Goal: Complete application form: Complete application form

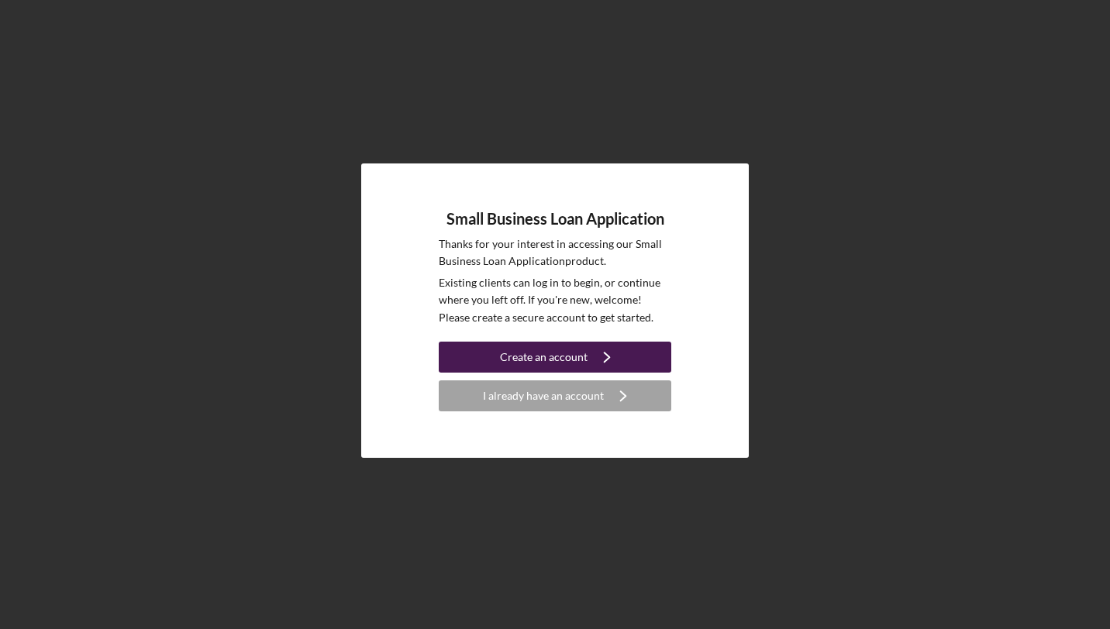
click at [549, 364] on div "Create an account" at bounding box center [544, 357] width 88 height 31
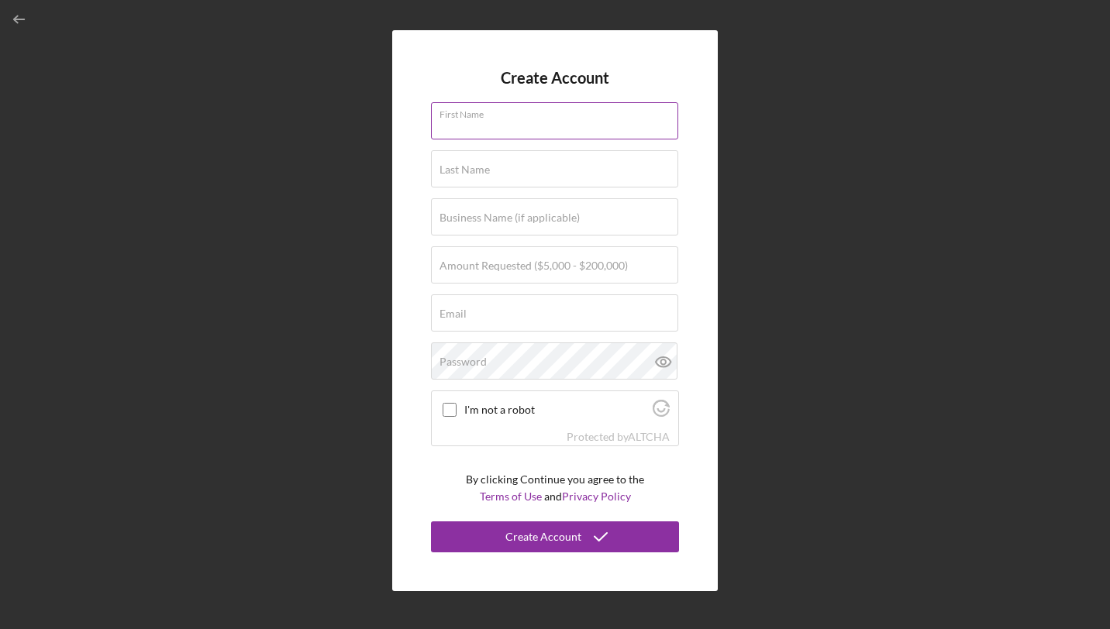
click at [528, 129] on input "First Name" at bounding box center [554, 120] width 247 height 37
type input "[PERSON_NAME]"
type input "Chrissy Esthetics Beauty & More"
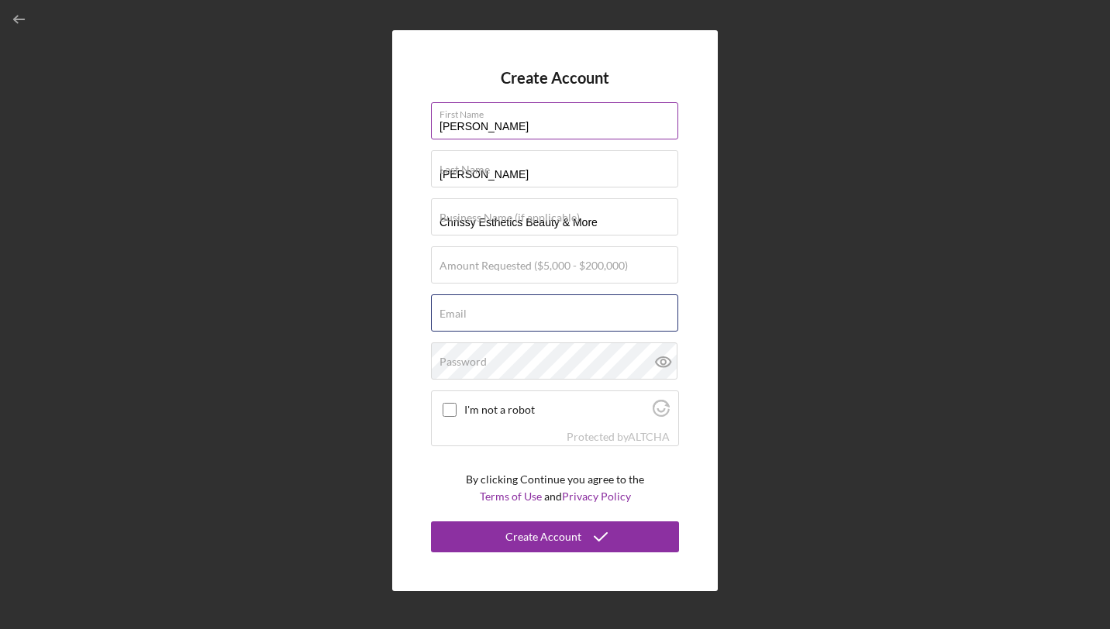
type input "[EMAIL_ADDRESS][DOMAIN_NAME]"
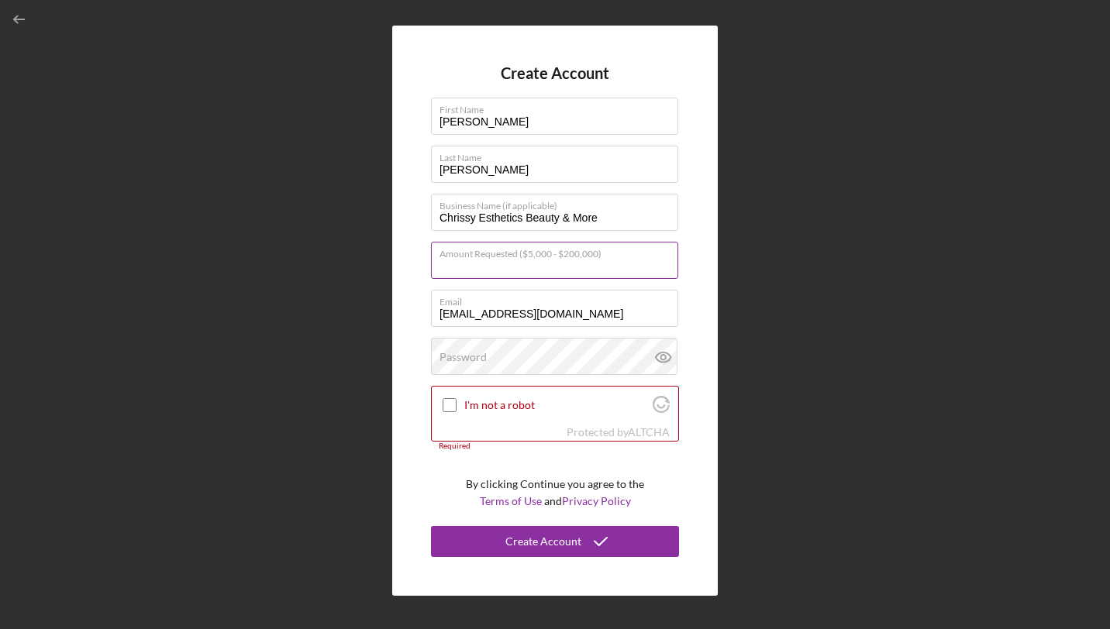
click at [638, 273] on input "Amount Requested ($5,000 - $200,000)" at bounding box center [554, 260] width 247 height 37
type input "$30,000"
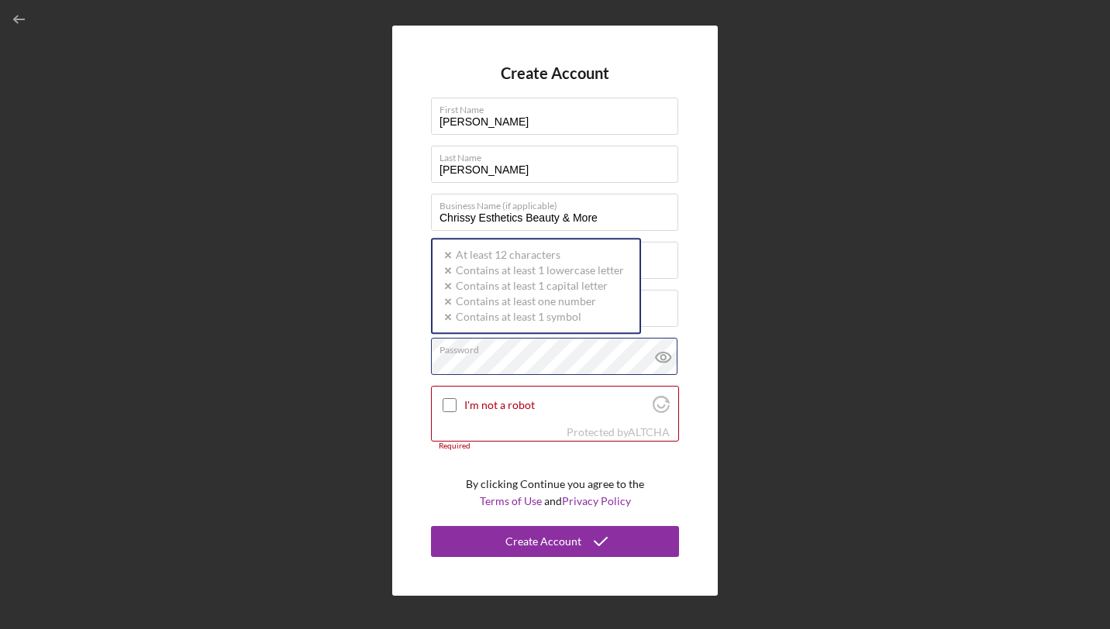
click at [587, 346] on div "Password Icon/icon-validation-no At least 12 characters Icon/icon-validation-no…" at bounding box center [555, 357] width 248 height 39
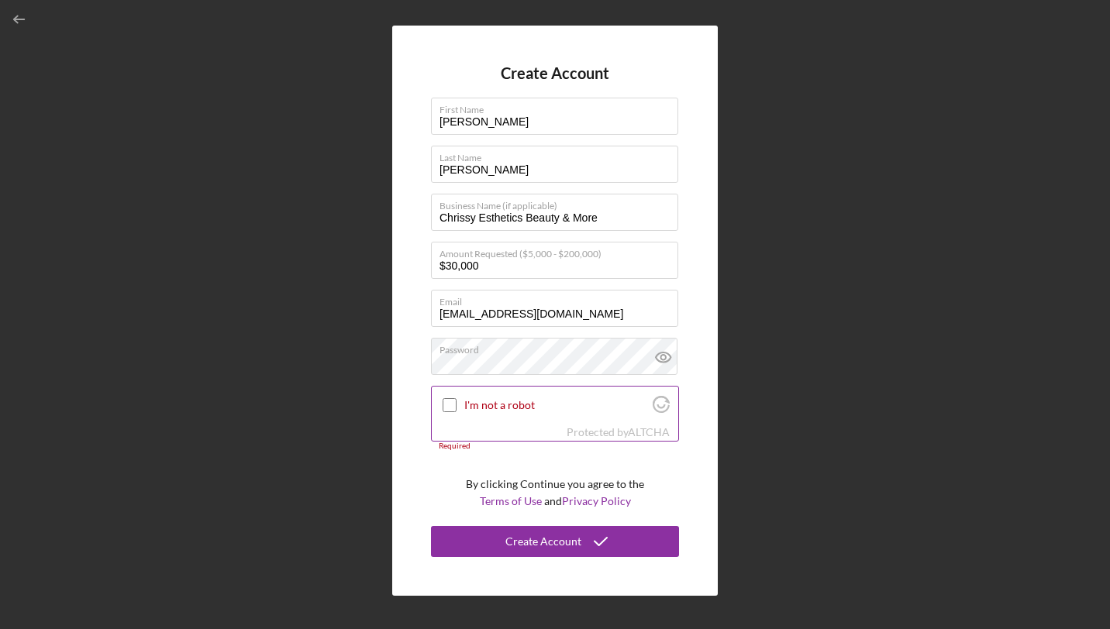
click at [442, 401] on input "I'm not a robot" at bounding box center [449, 405] width 14 height 14
checkbox input "true"
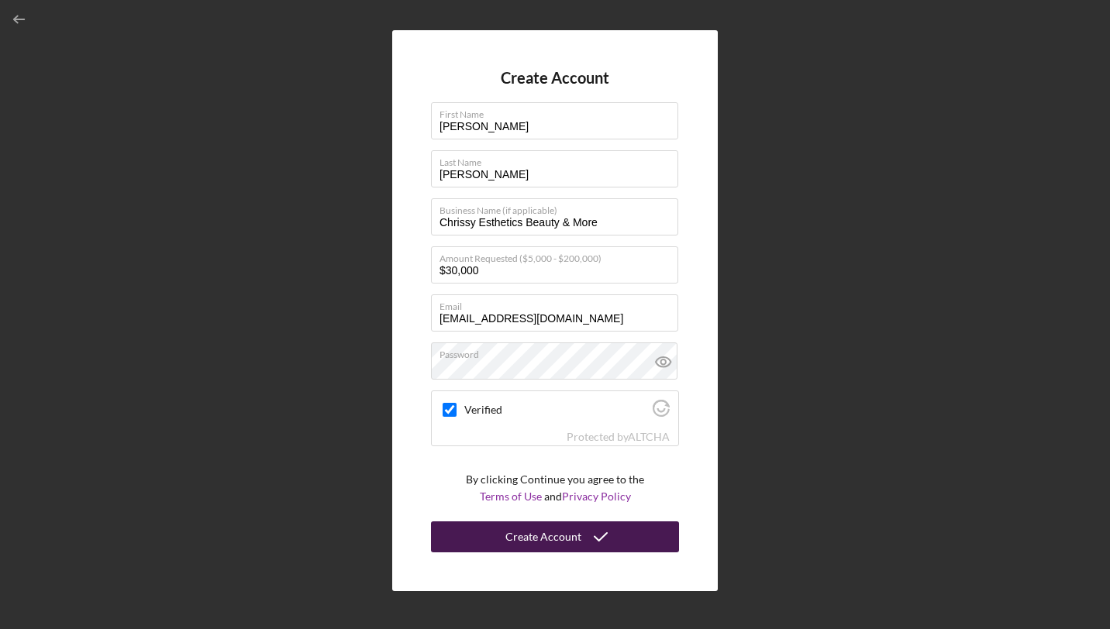
click at [549, 532] on div "Create Account" at bounding box center [543, 536] width 76 height 31
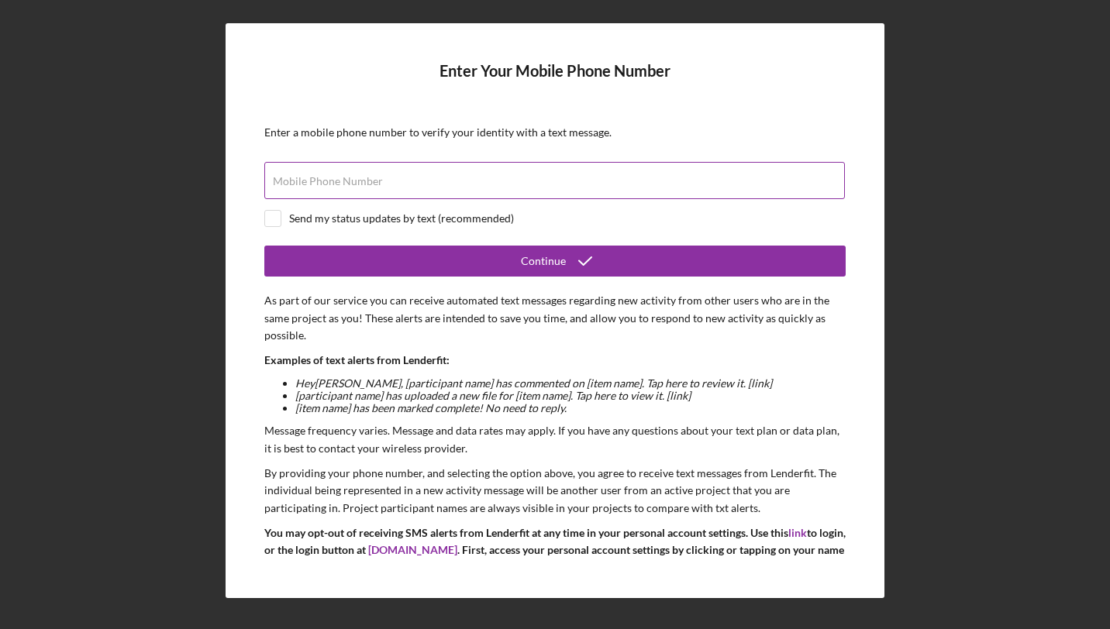
click at [522, 184] on input "Mobile Phone Number" at bounding box center [554, 180] width 580 height 37
type input "[PHONE_NUMBER]"
click at [485, 210] on div "Send my status updates by text (recommended)" at bounding box center [554, 218] width 581 height 17
checkbox input "true"
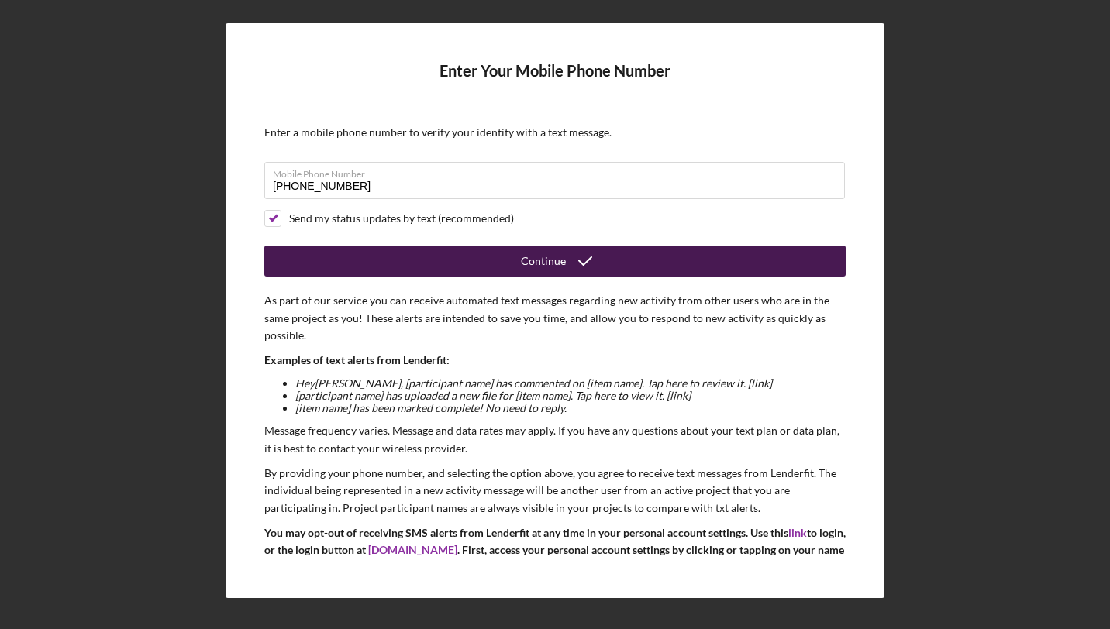
click at [519, 262] on button "Continue" at bounding box center [554, 261] width 581 height 31
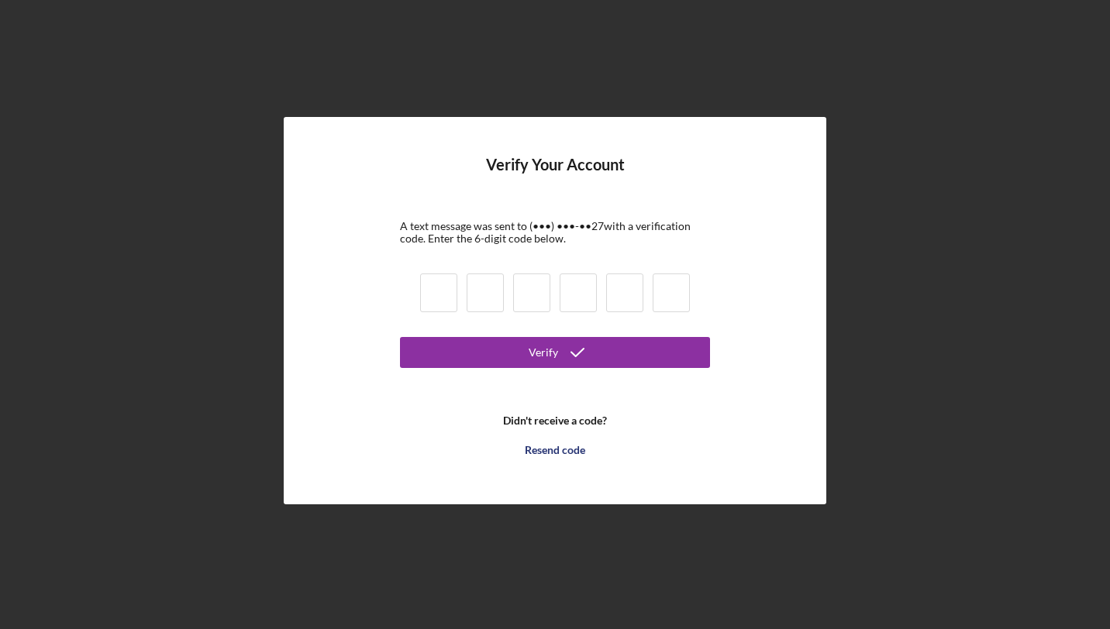
click at [446, 285] on input at bounding box center [438, 293] width 37 height 39
type input "3"
type input "6"
type input "3"
type input "7"
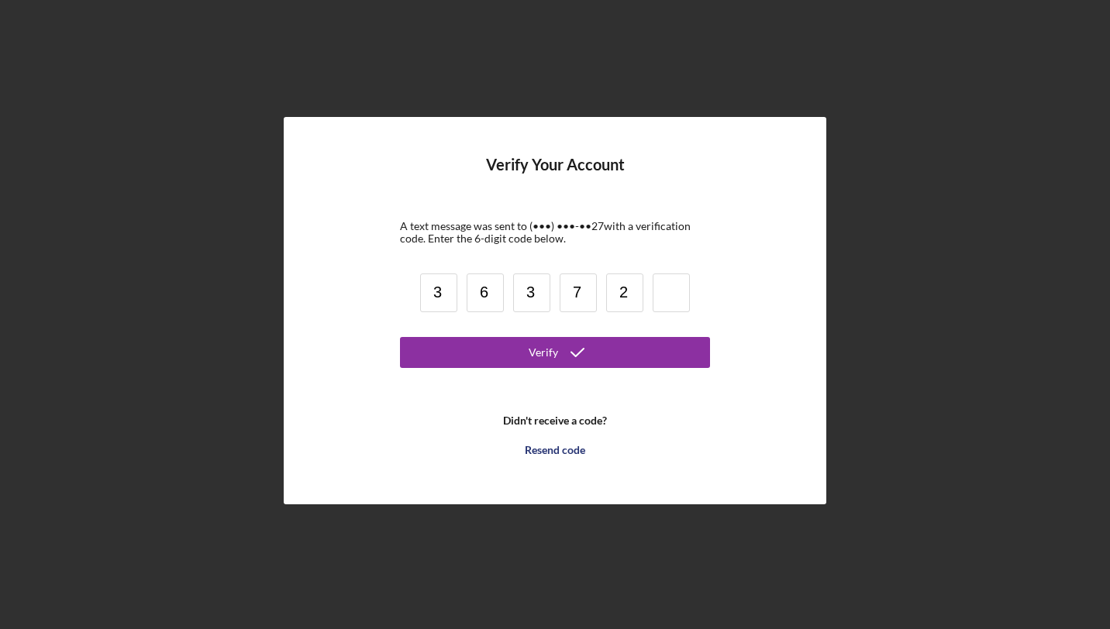
type input "2"
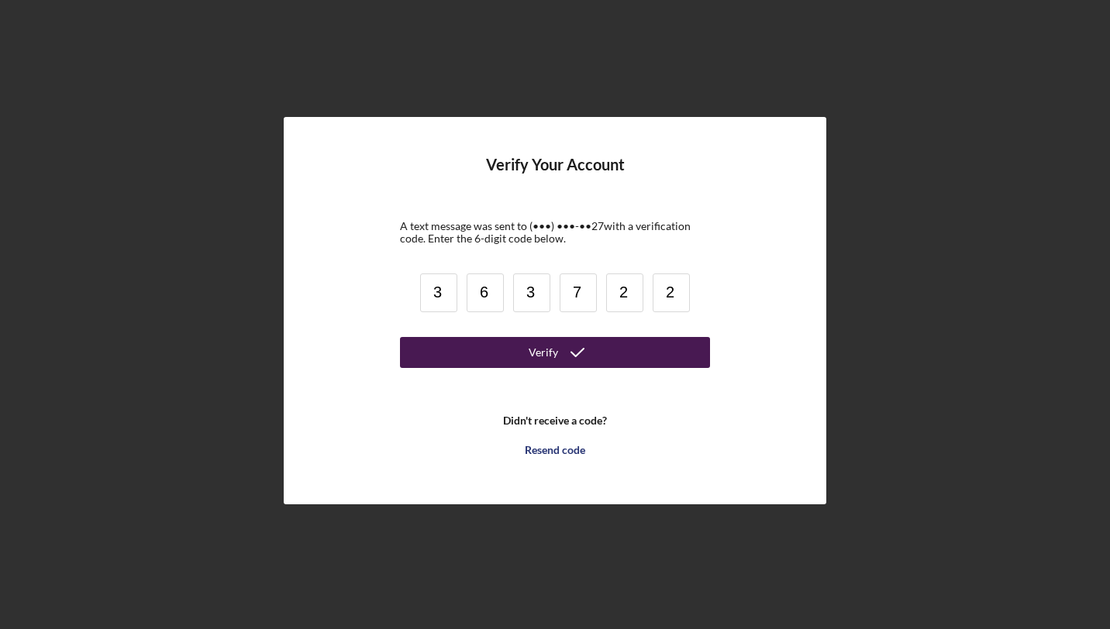
type input "2"
click at [587, 360] on icon "submit" at bounding box center [577, 352] width 39 height 39
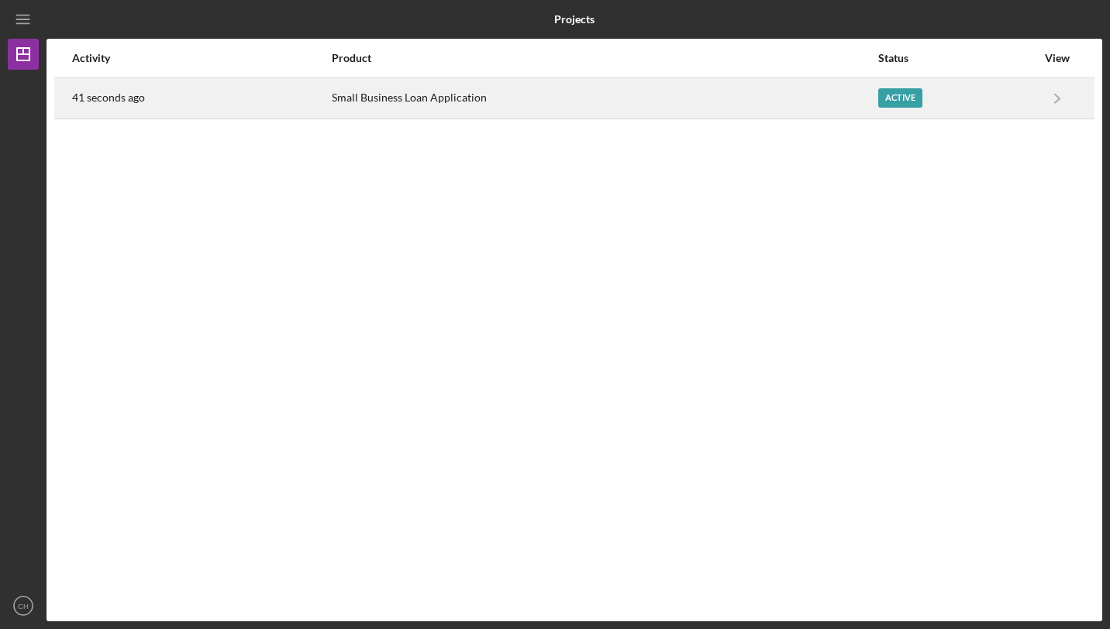
click at [896, 102] on div "Active" at bounding box center [900, 97] width 44 height 19
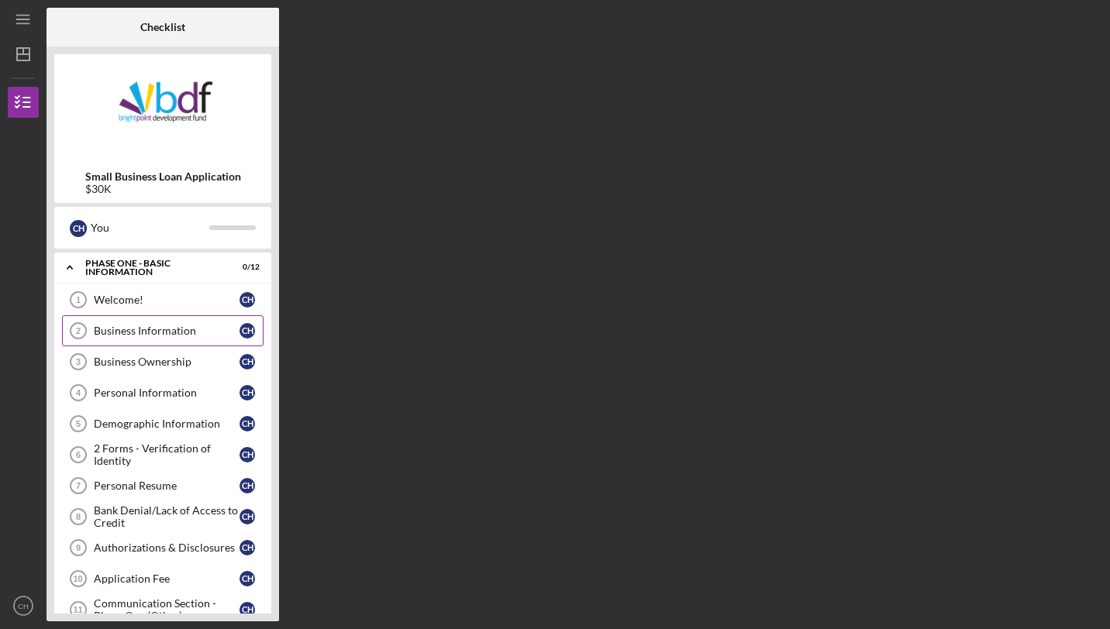
click at [147, 318] on link "Business Information 2 Business Information C H" at bounding box center [162, 330] width 201 height 31
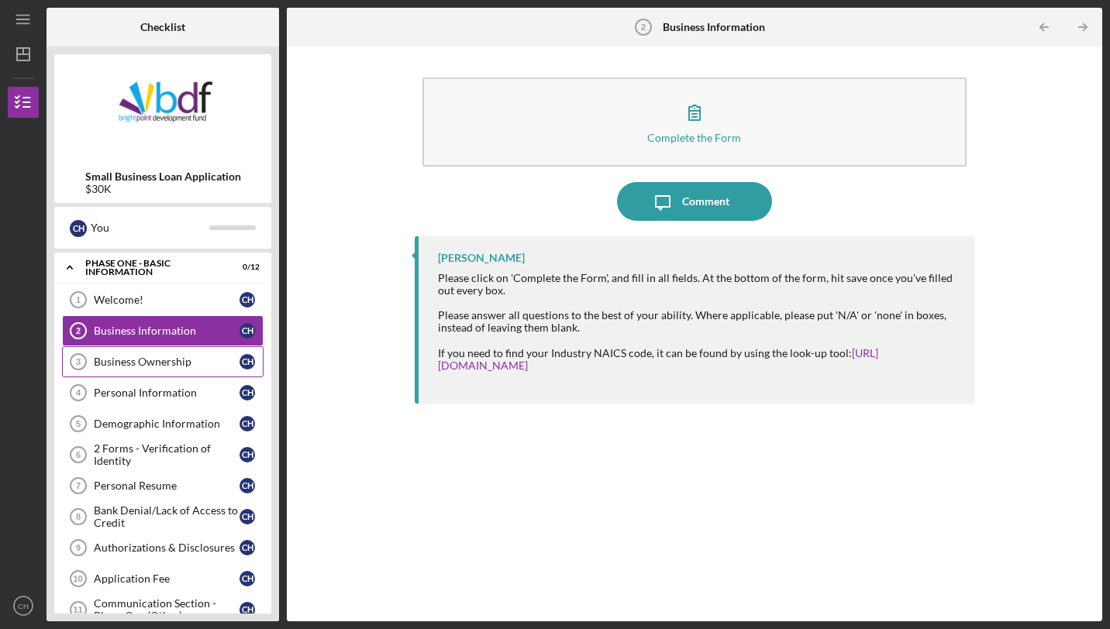
click at [170, 367] on link "Business Ownership 3 Business Ownership C H" at bounding box center [162, 361] width 201 height 31
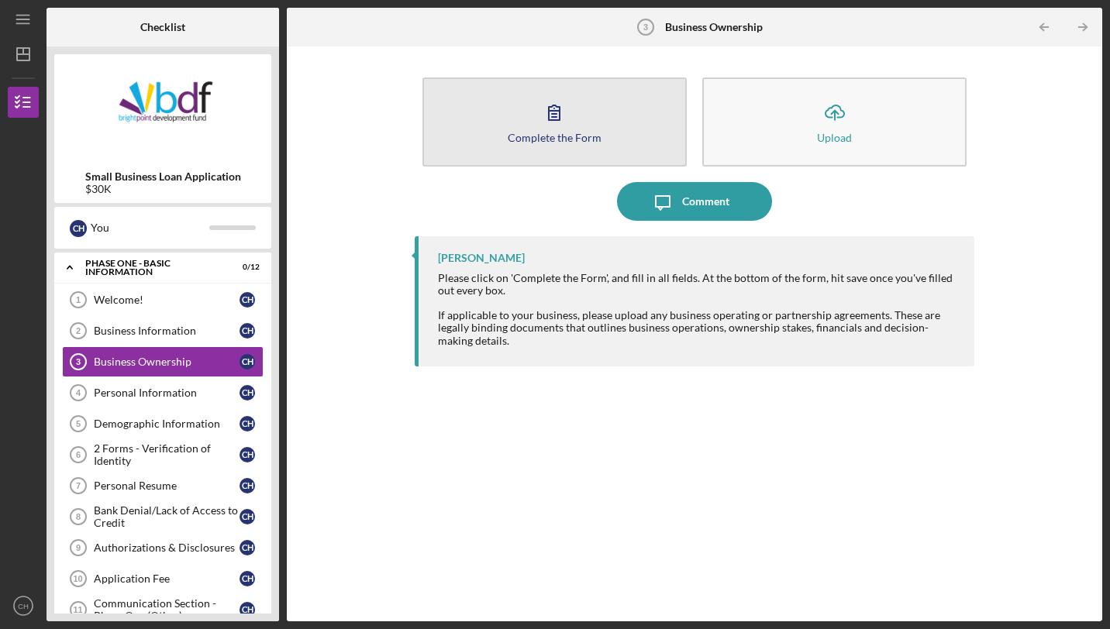
click at [546, 110] on icon "button" at bounding box center [554, 112] width 39 height 39
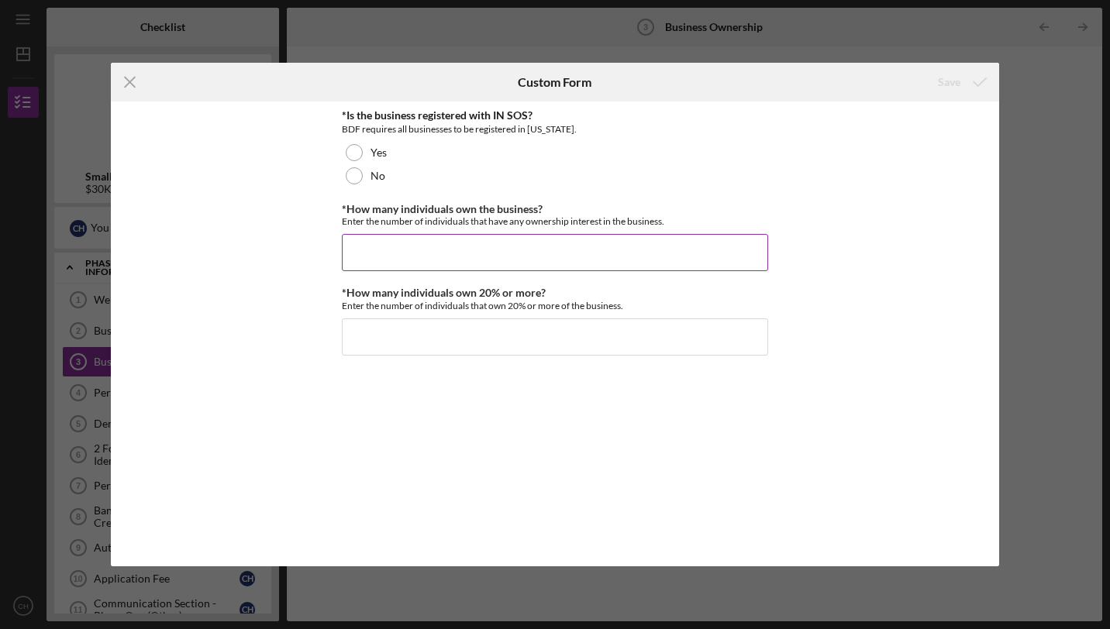
click at [482, 248] on input "*How many individuals own the business?" at bounding box center [555, 252] width 426 height 37
type input "1"
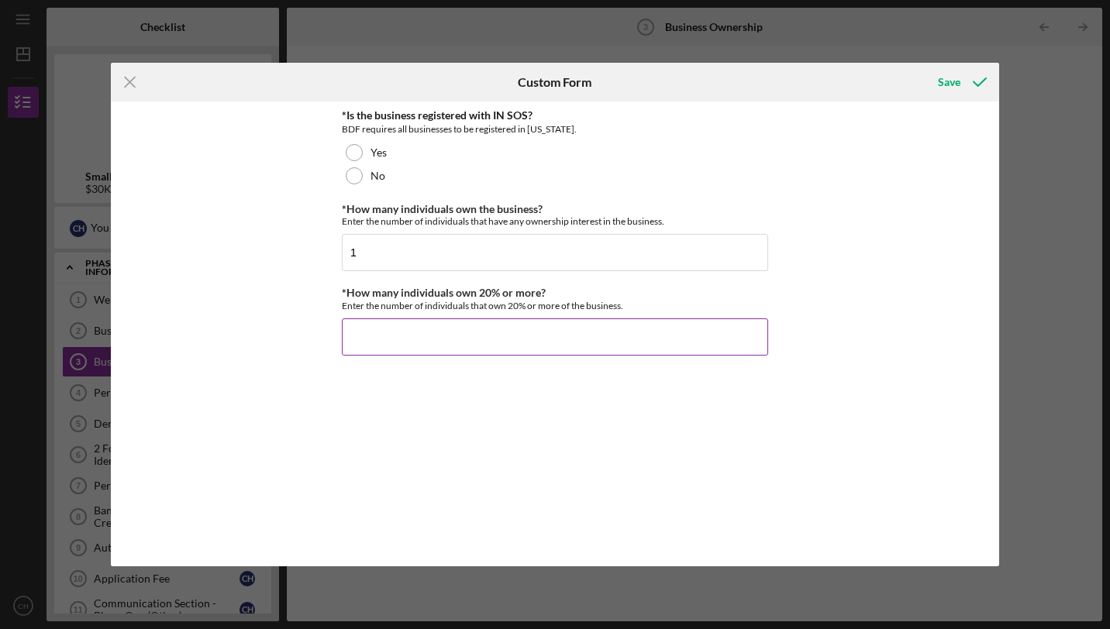
click at [447, 338] on input "*How many individuals own 20% or more?" at bounding box center [555, 336] width 426 height 37
type input "1"
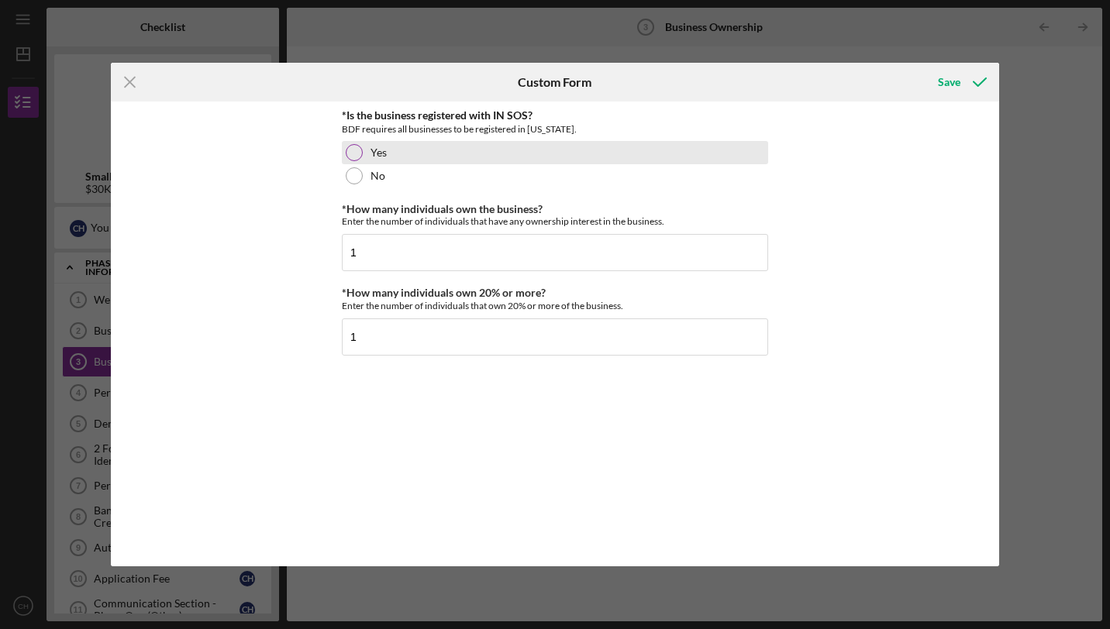
click at [439, 157] on div "Yes" at bounding box center [555, 152] width 426 height 23
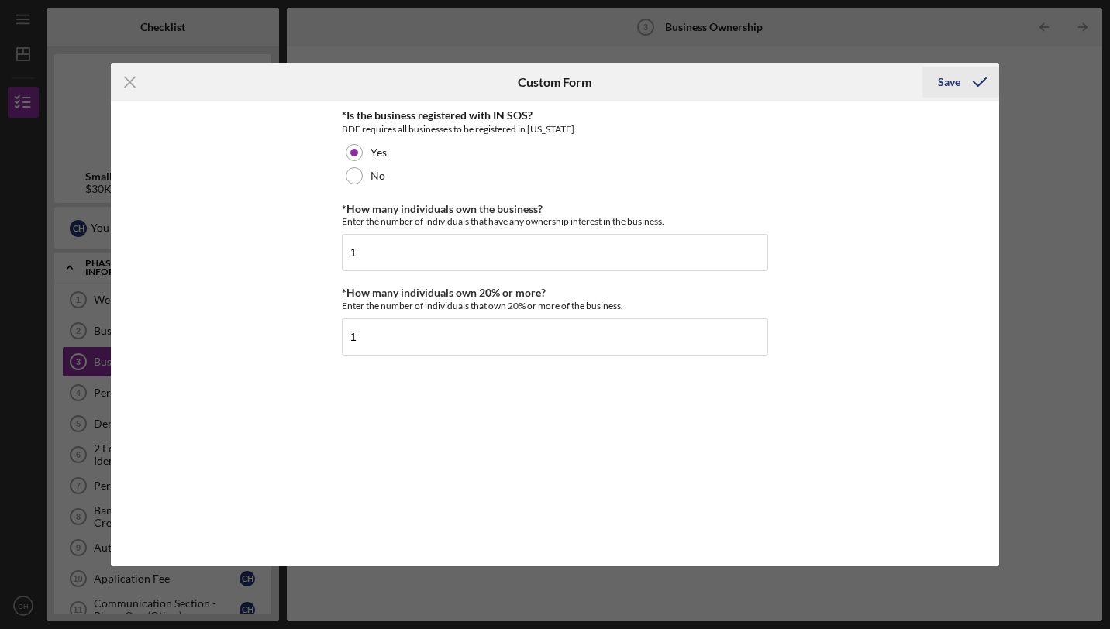
click at [959, 83] on div "Save" at bounding box center [949, 82] width 22 height 31
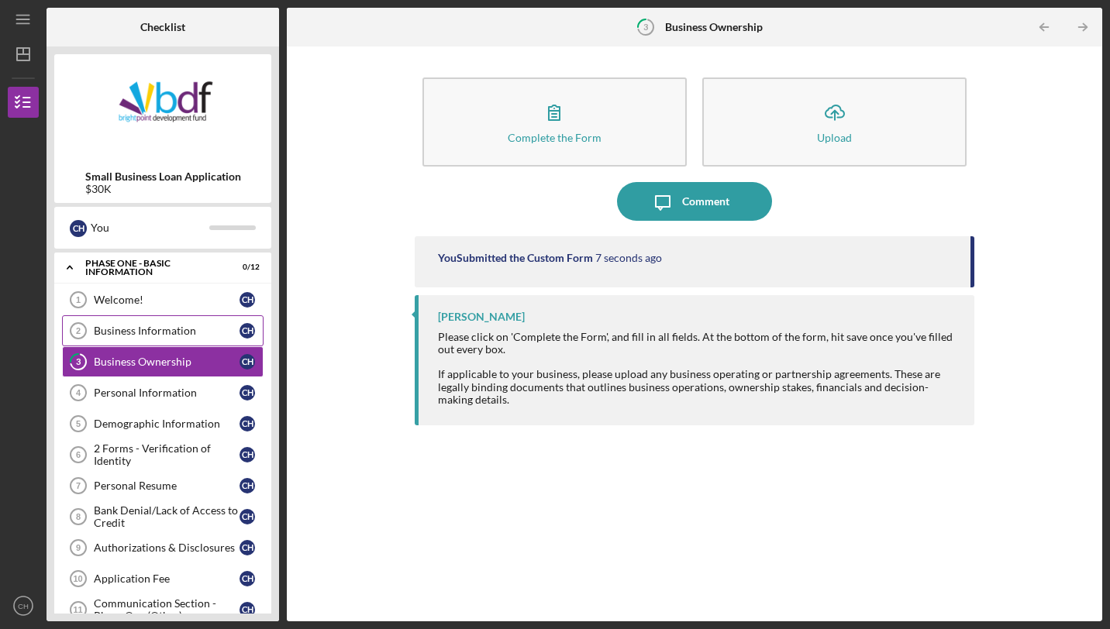
click at [169, 336] on div "Business Information" at bounding box center [167, 331] width 146 height 12
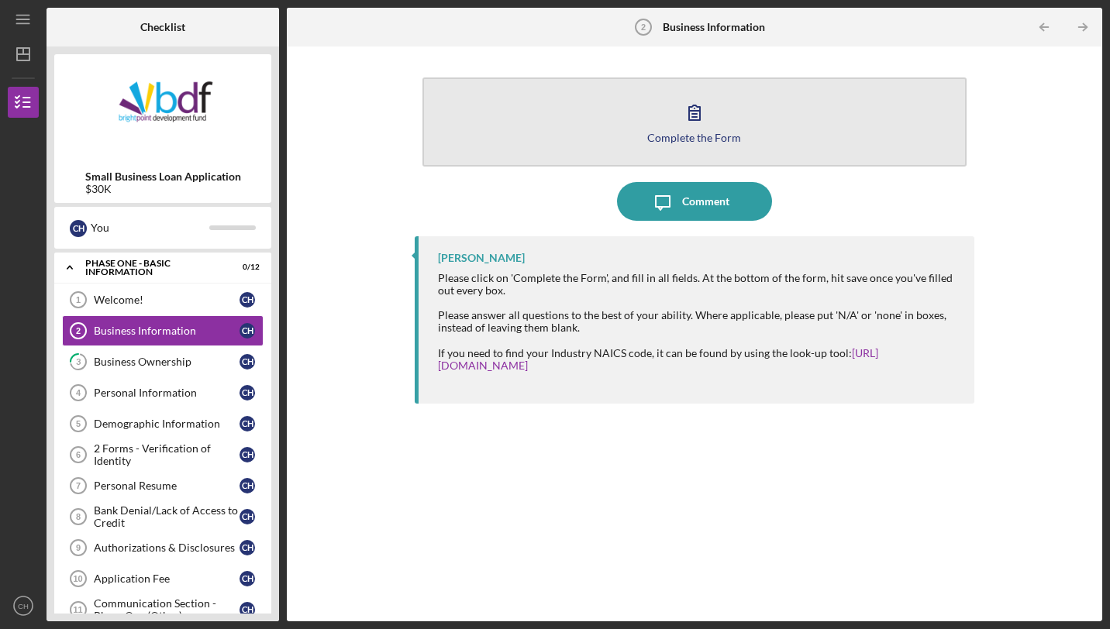
click at [506, 151] on button "Complete the Form Form" at bounding box center [694, 121] width 544 height 89
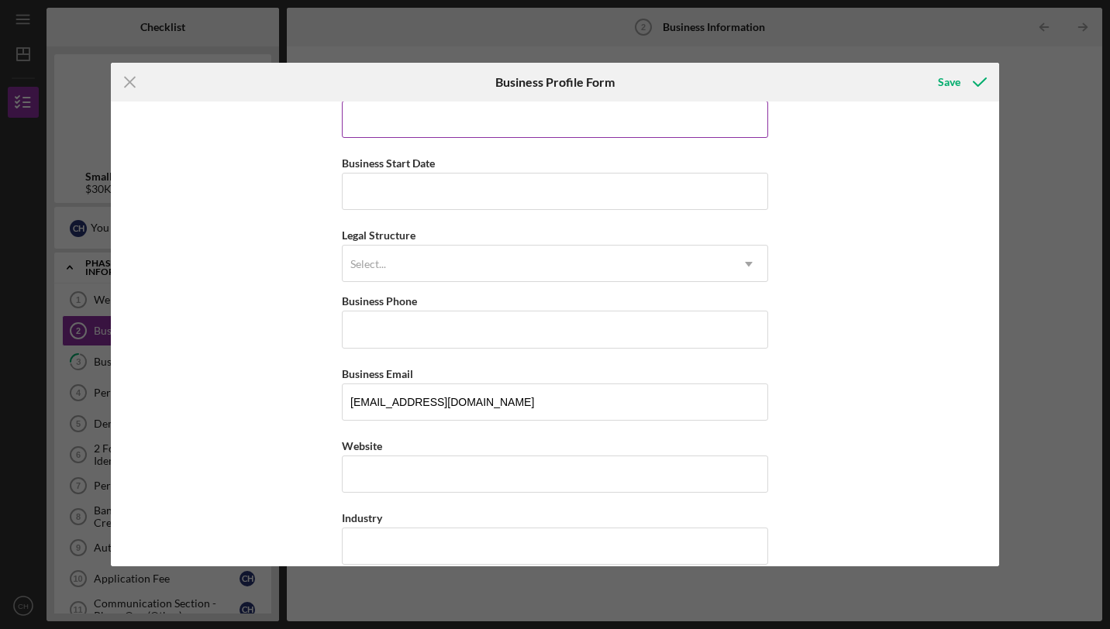
scroll to position [101, 0]
click at [570, 249] on div "Select..." at bounding box center [535, 264] width 387 height 36
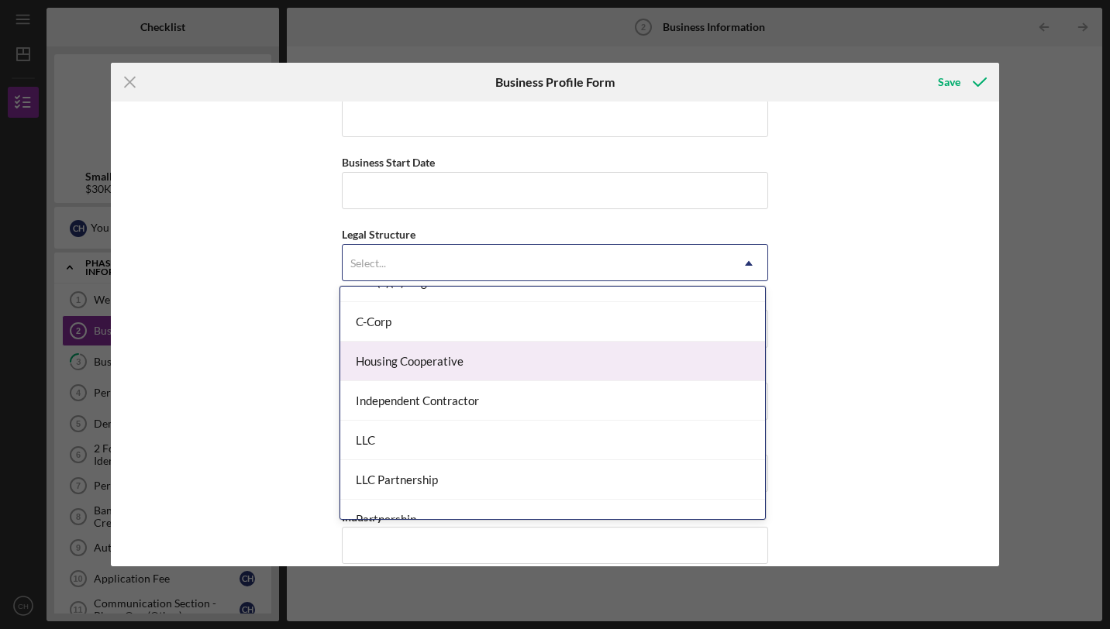
scroll to position [143, 0]
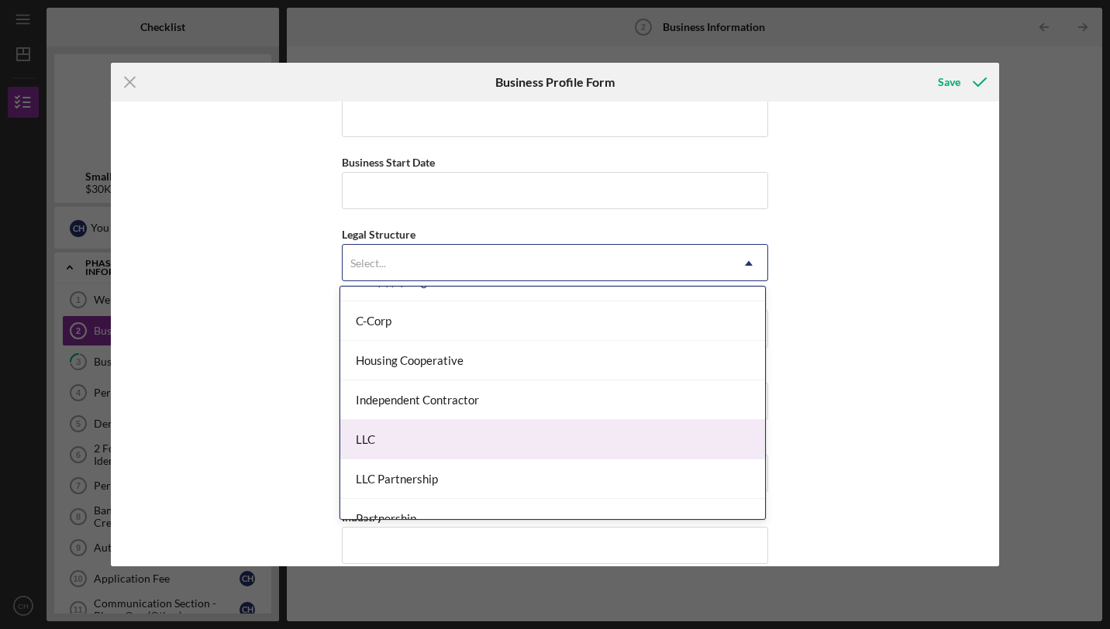
click at [564, 432] on div "LLC" at bounding box center [552, 440] width 425 height 40
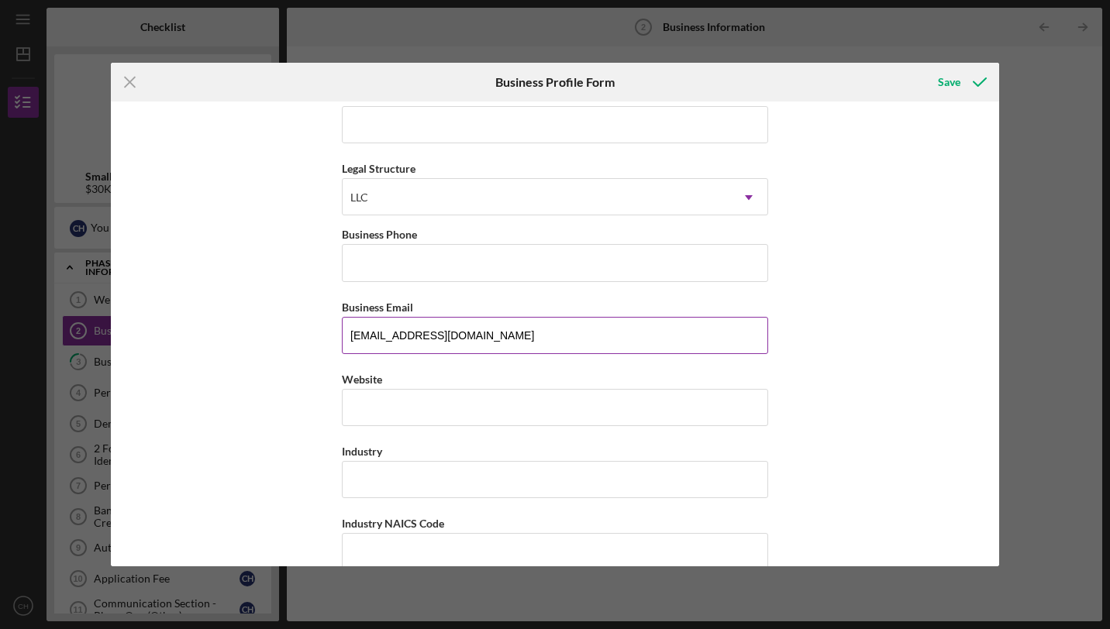
scroll to position [167, 0]
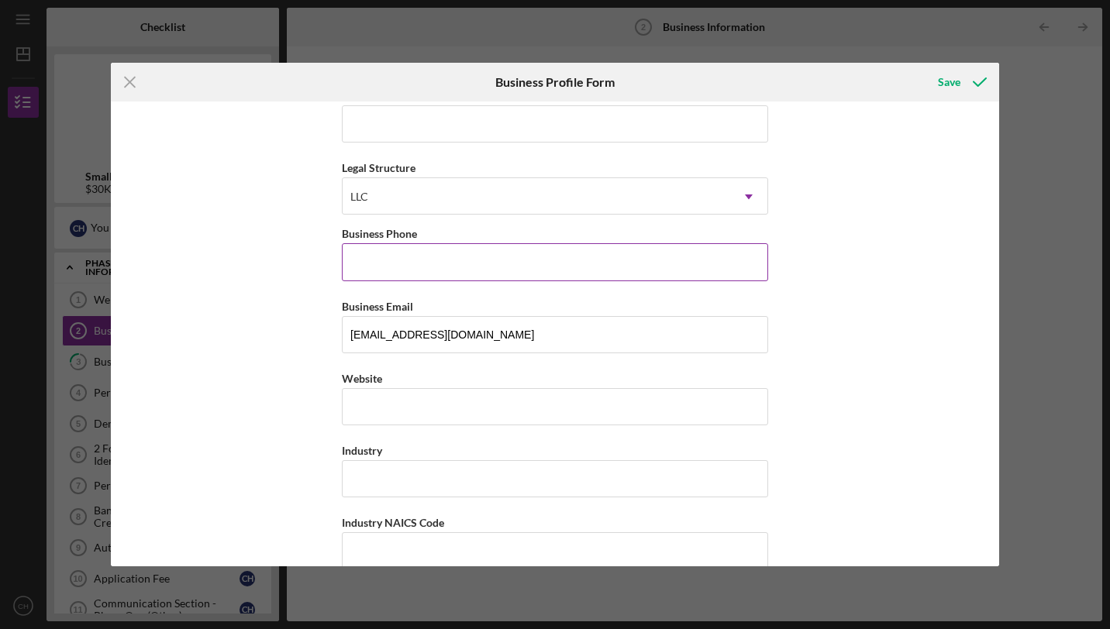
click at [578, 262] on input "Business Phone" at bounding box center [555, 261] width 426 height 37
click at [567, 262] on input "Business Phone" at bounding box center [555, 261] width 426 height 37
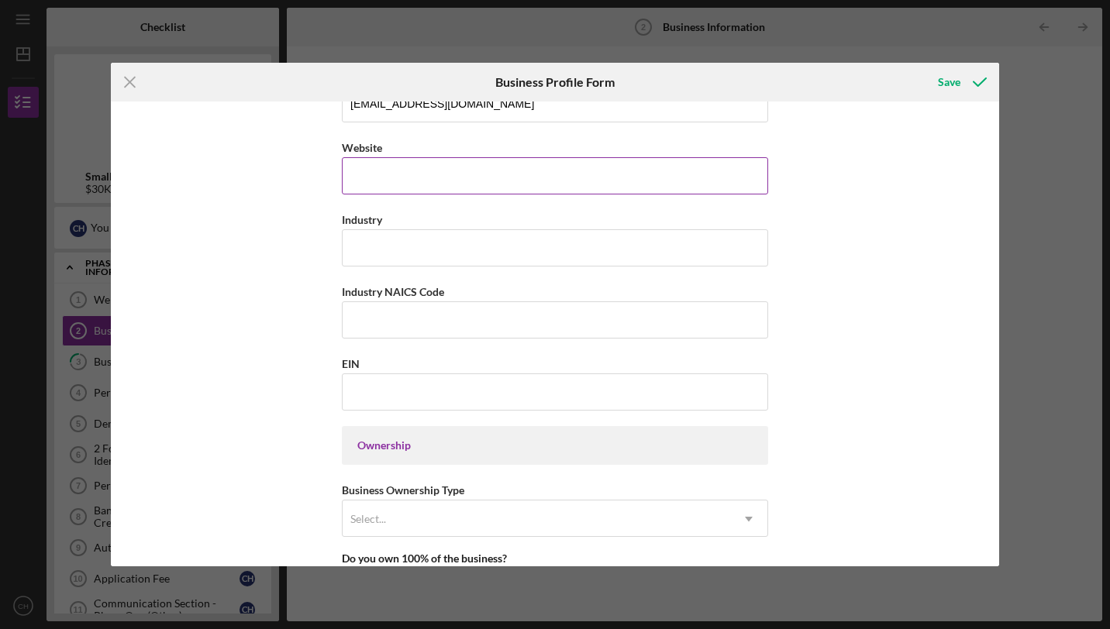
scroll to position [401, 0]
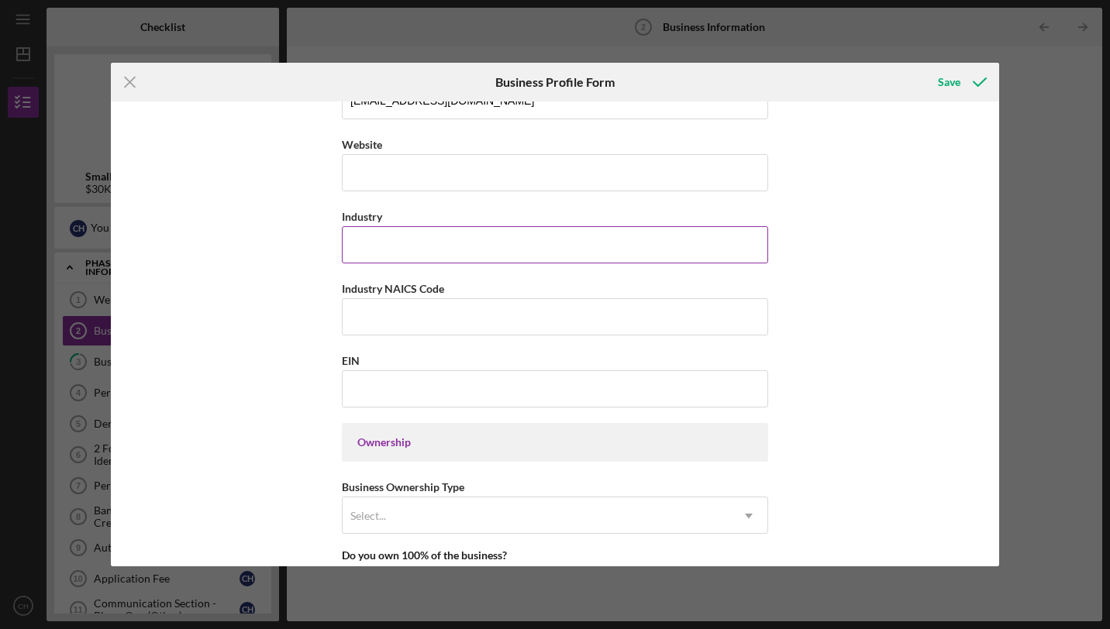
type input "[PHONE_NUMBER]"
click at [470, 242] on input "Industry" at bounding box center [555, 244] width 426 height 37
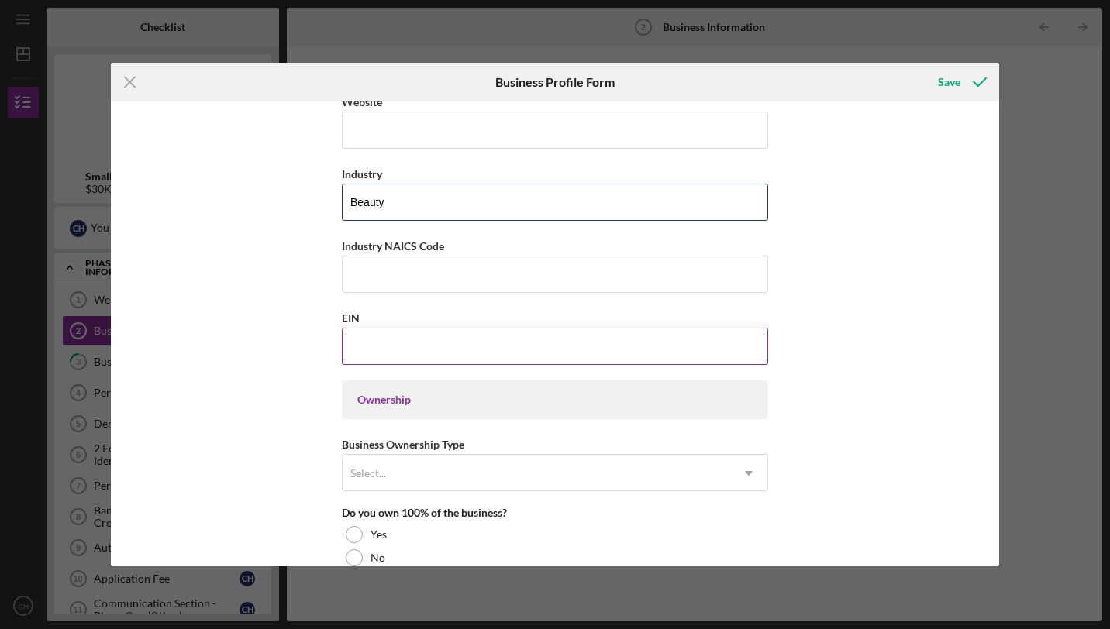
scroll to position [446, 0]
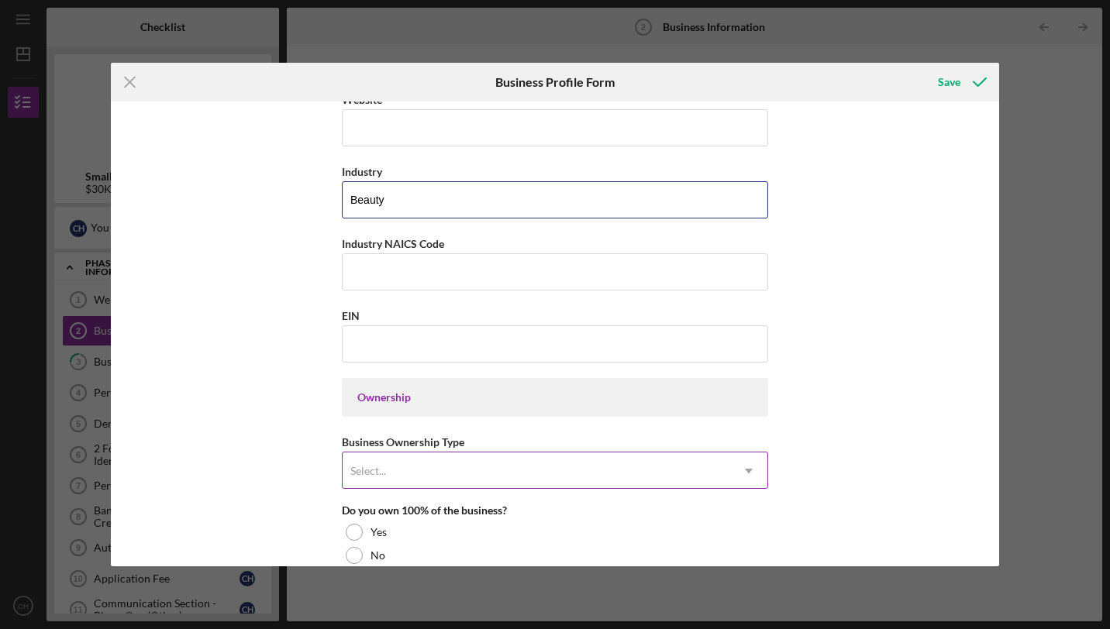
type input "Beauty"
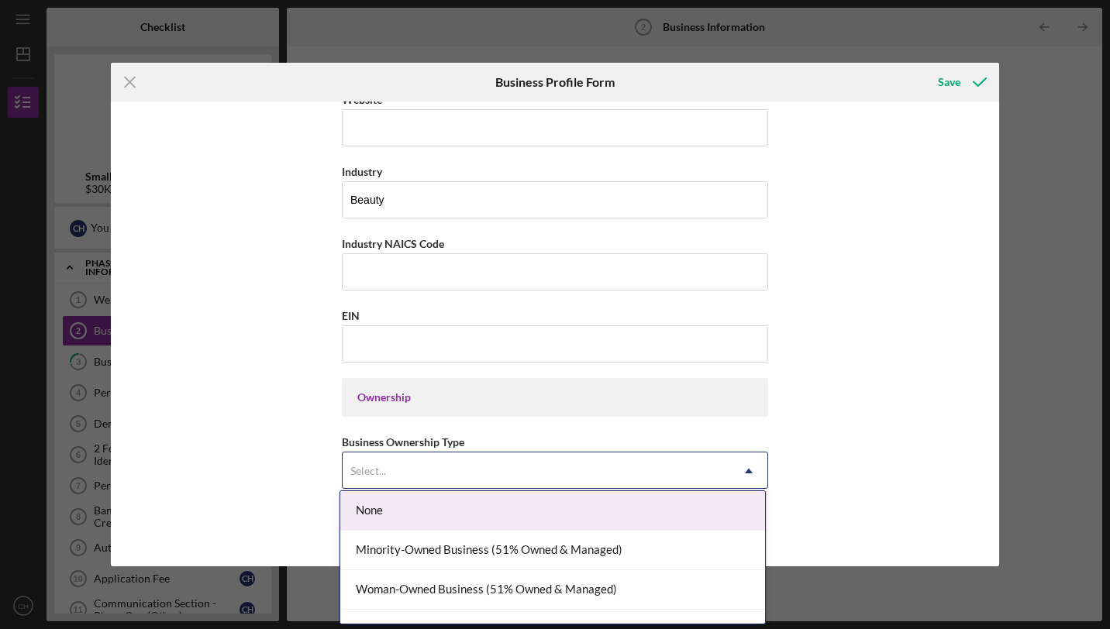
click at [389, 476] on div "Select..." at bounding box center [535, 471] width 387 height 36
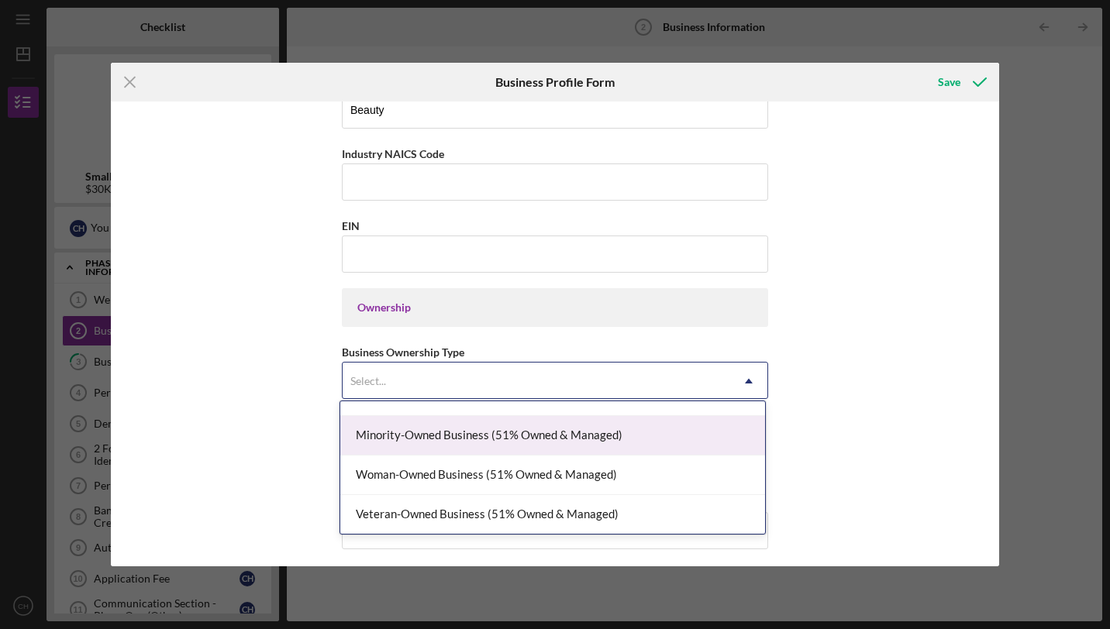
scroll to position [24, 0]
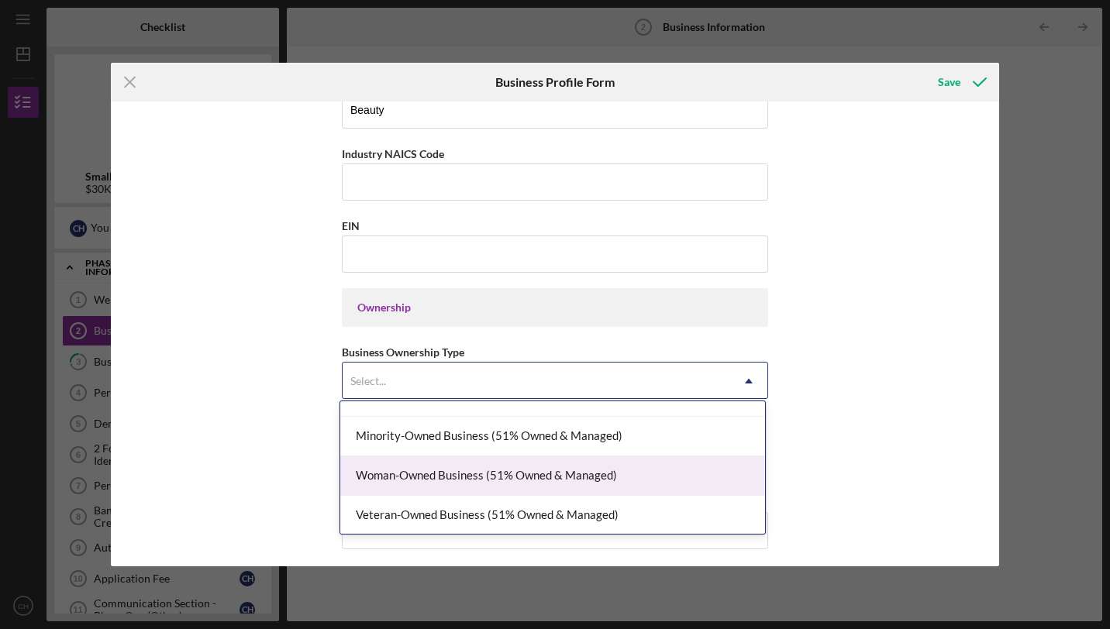
click at [415, 485] on div "Woman-Owned Business (51% Owned & Managed)" at bounding box center [552, 476] width 425 height 40
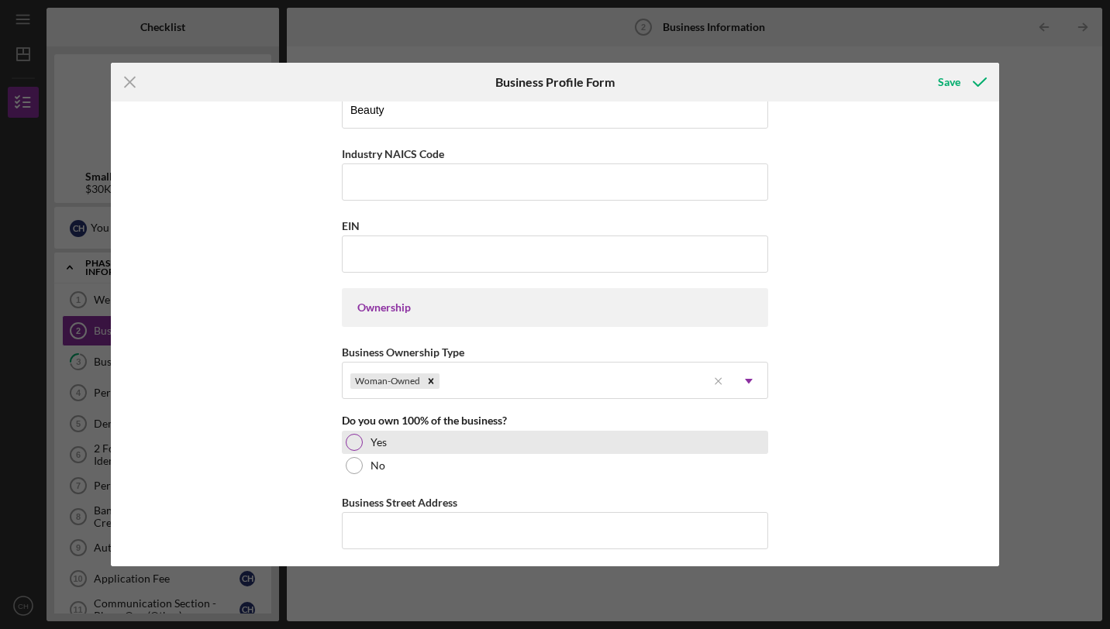
click at [385, 446] on div "Yes" at bounding box center [555, 442] width 426 height 23
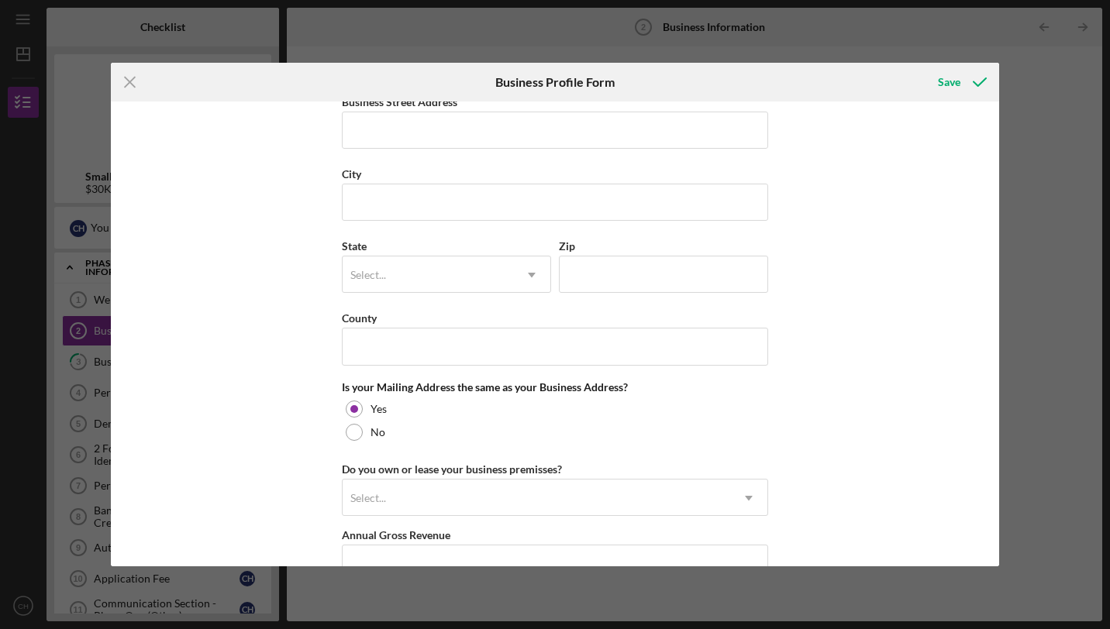
scroll to position [936, 0]
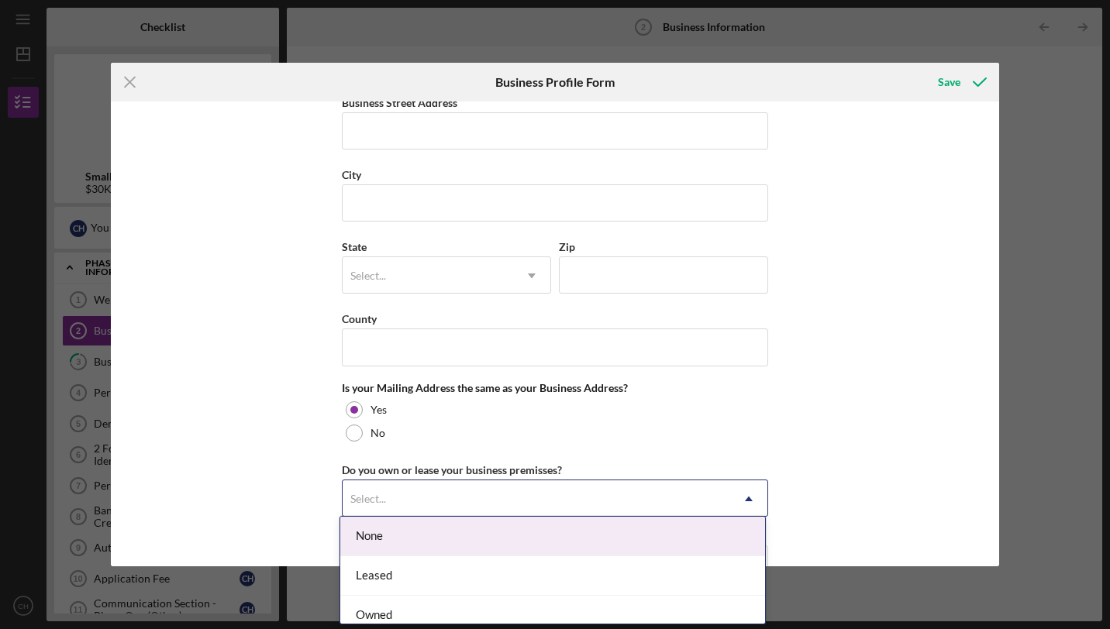
click at [400, 490] on div "Select..." at bounding box center [535, 499] width 387 height 36
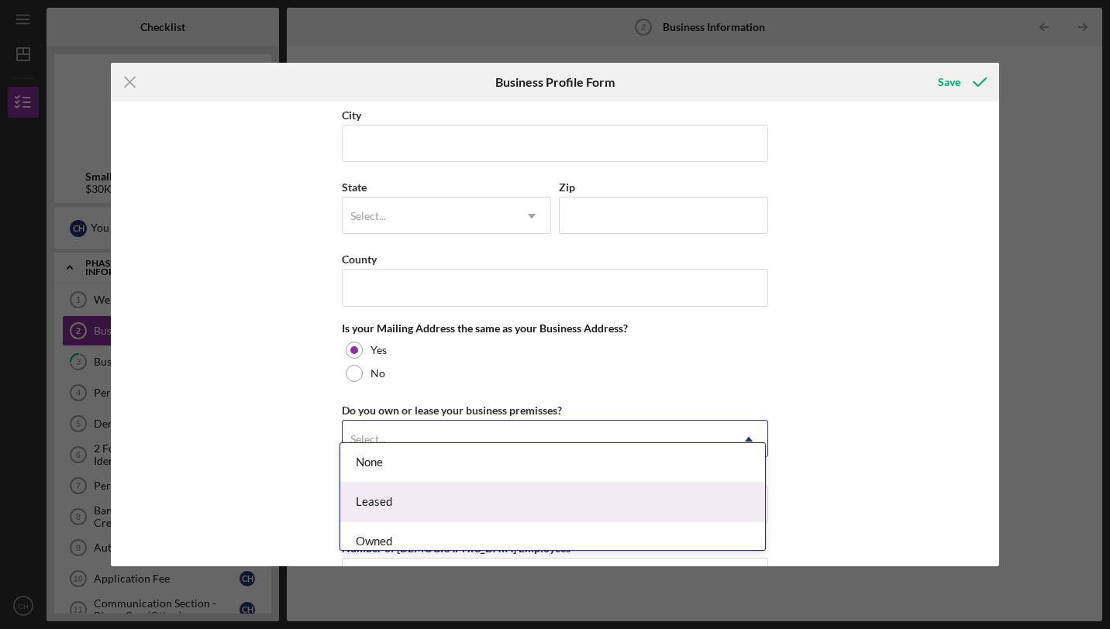
scroll to position [1012, 0]
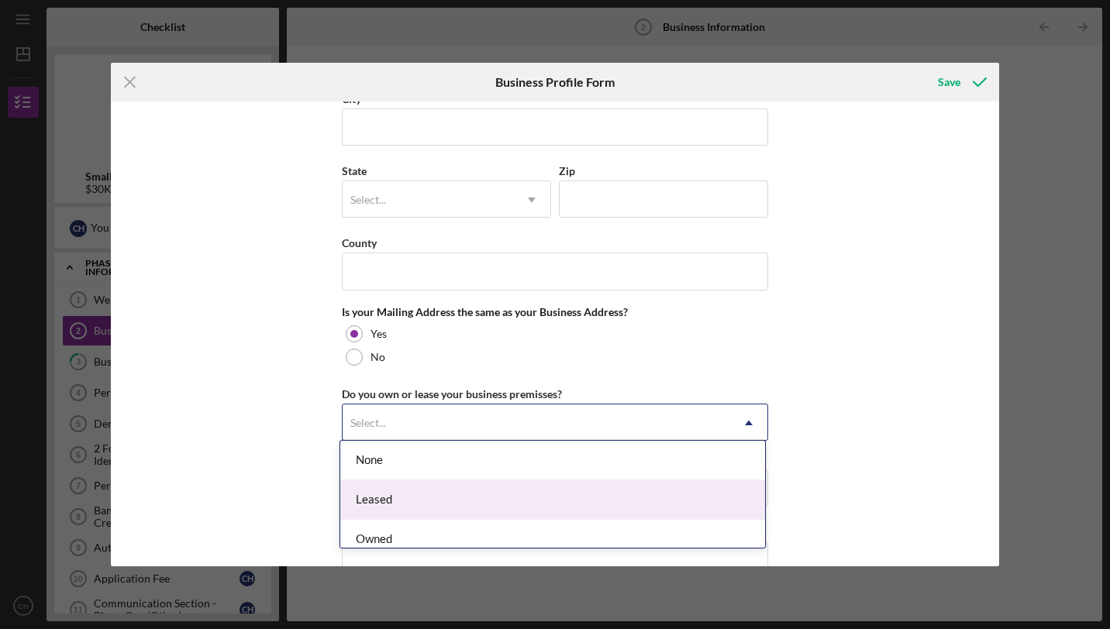
click at [397, 487] on div "Leased" at bounding box center [552, 500] width 425 height 40
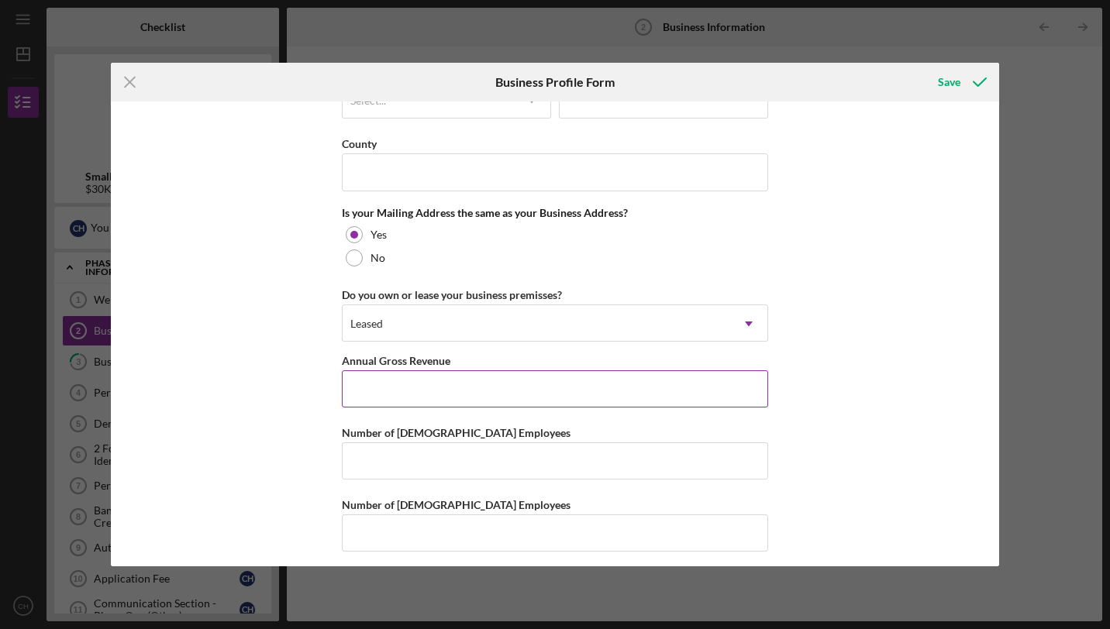
scroll to position [1110, 0]
click at [412, 448] on input "Number of [DEMOGRAPHIC_DATA] Employees" at bounding box center [555, 462] width 426 height 37
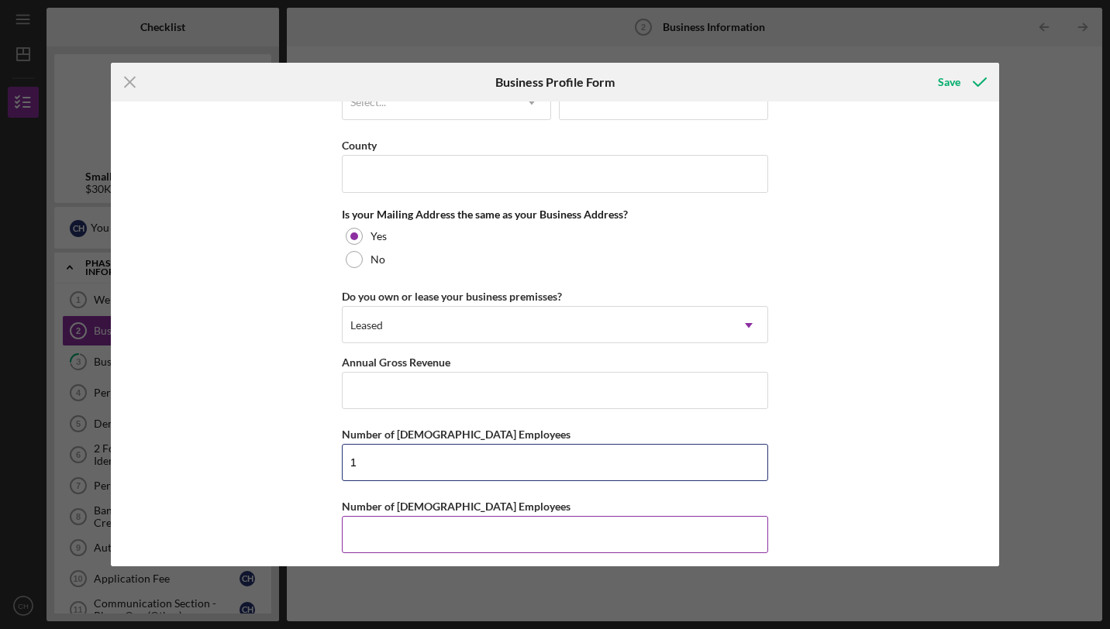
type input "1"
click at [395, 520] on input "Number of [DEMOGRAPHIC_DATA] Employees" at bounding box center [555, 534] width 426 height 37
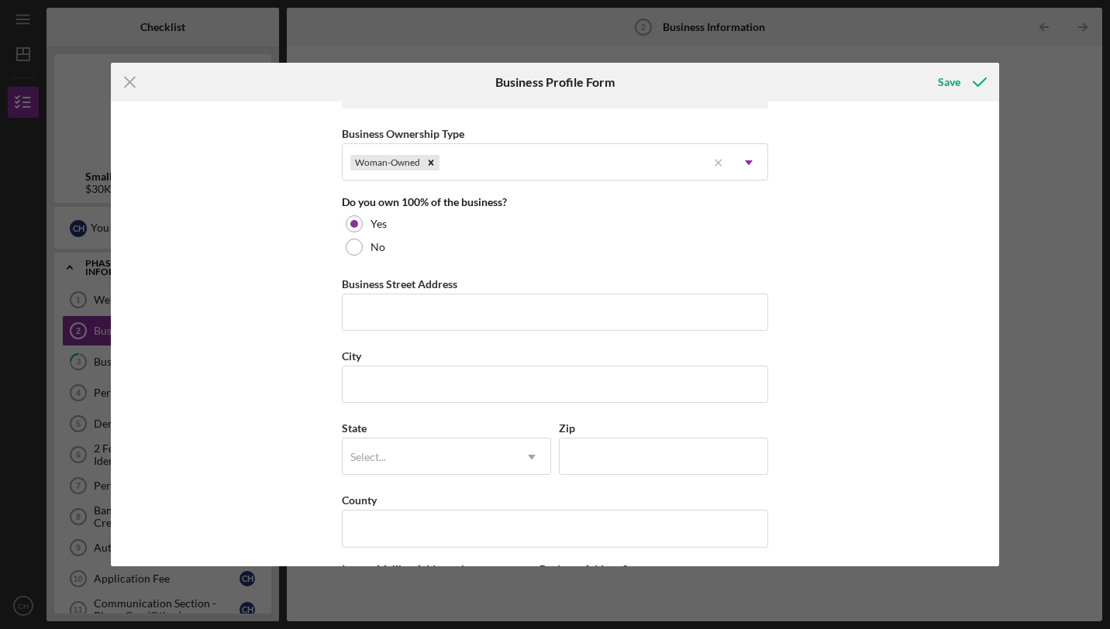
scroll to position [753, 0]
type input "0"
click at [446, 308] on input "Business Street Address" at bounding box center [555, 313] width 426 height 37
type input "[STREET_ADDRESS]"
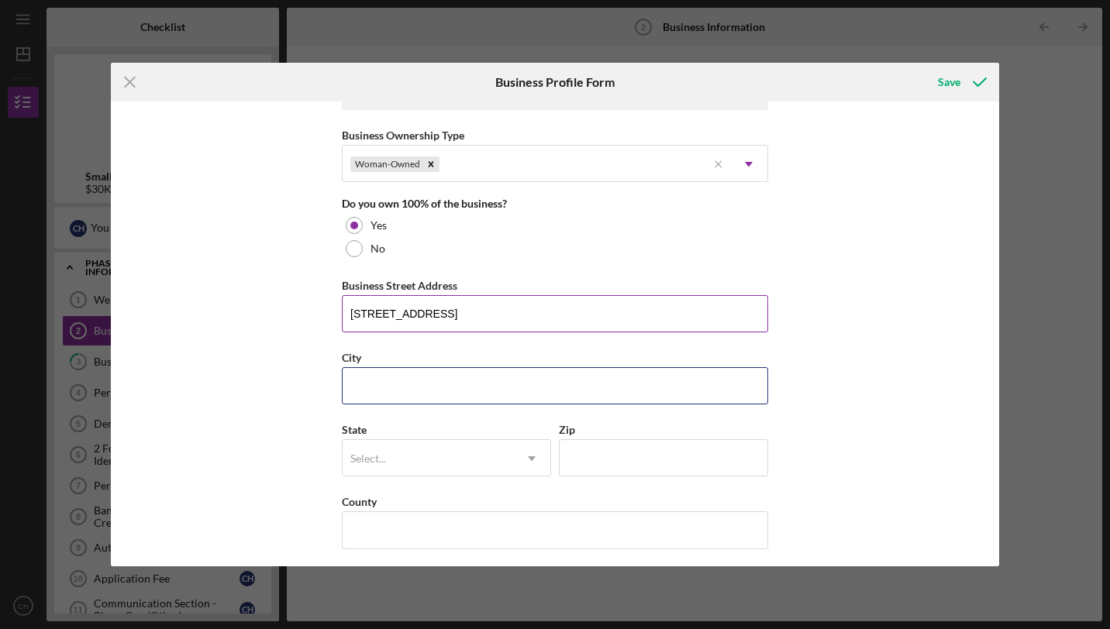
type input "[GEOGRAPHIC_DATA][PERSON_NAME]"
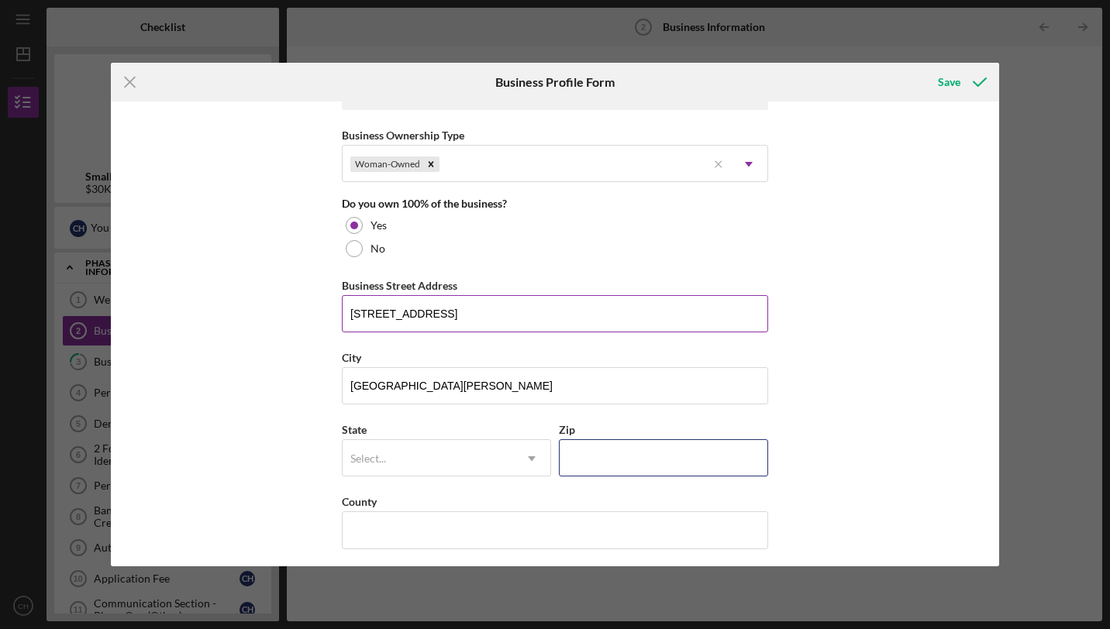
type input "46809"
type input "IN"
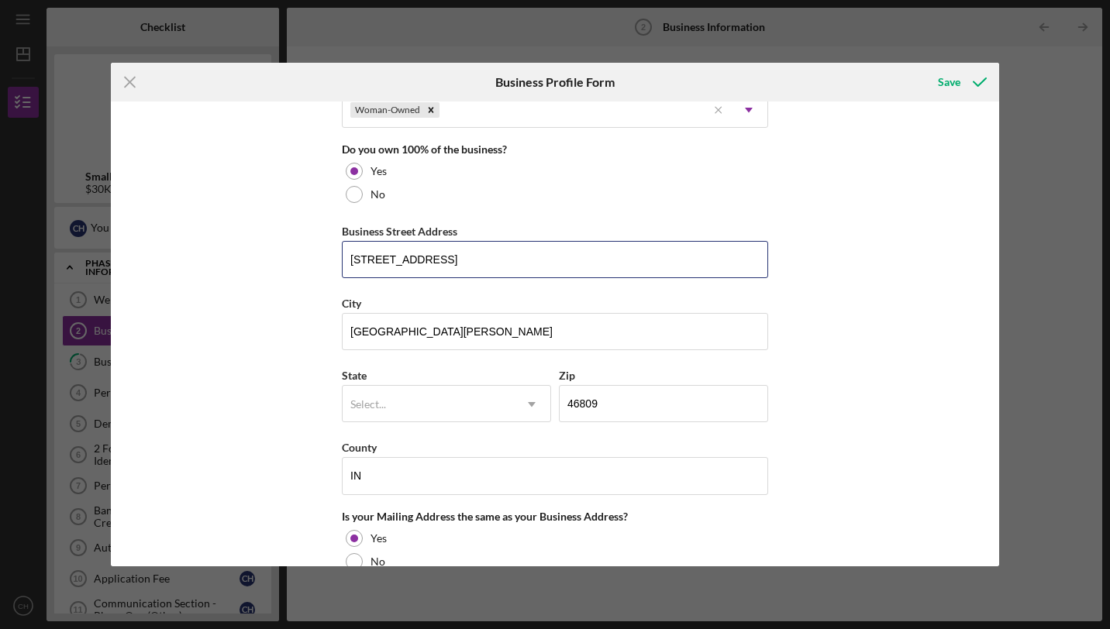
scroll to position [843, 0]
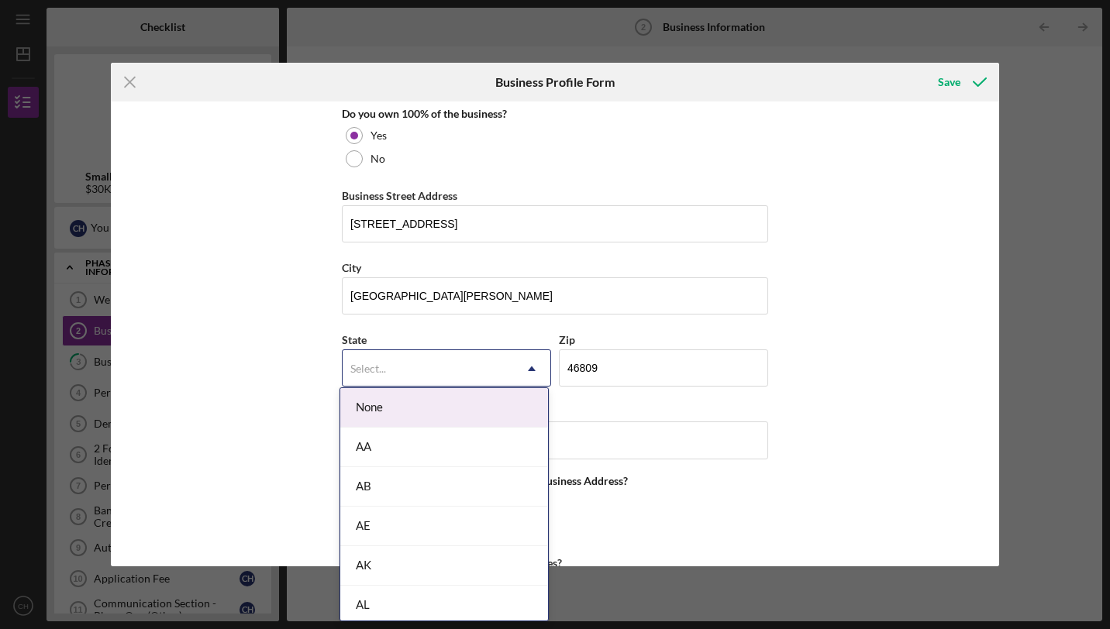
click at [499, 372] on div "Select..." at bounding box center [427, 369] width 170 height 36
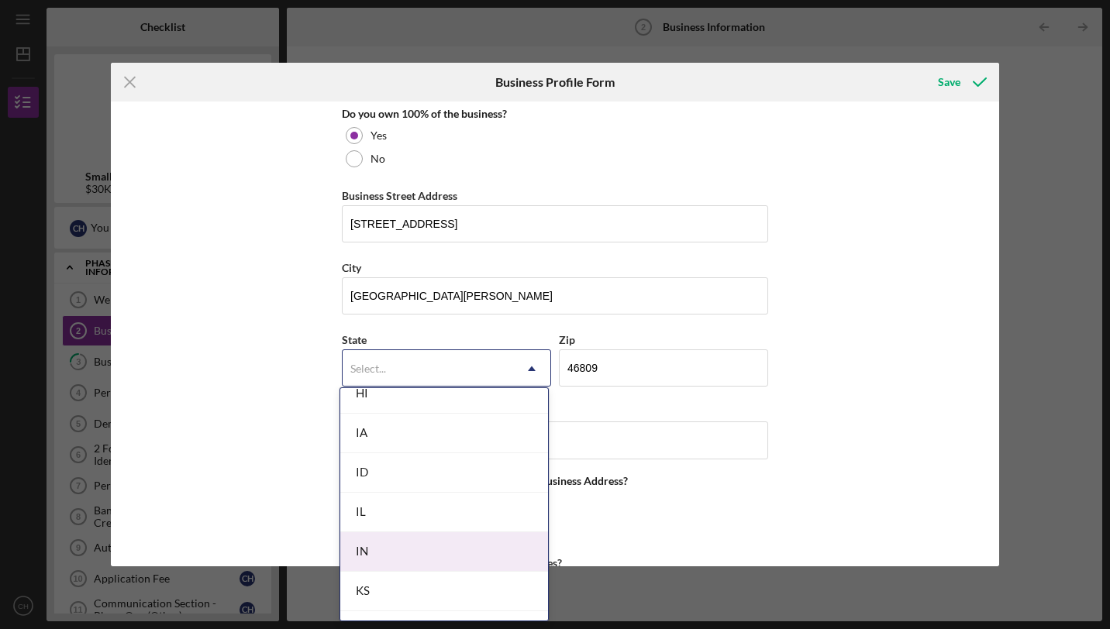
scroll to position [805, 0]
click at [453, 553] on div "IN" at bounding box center [444, 552] width 208 height 40
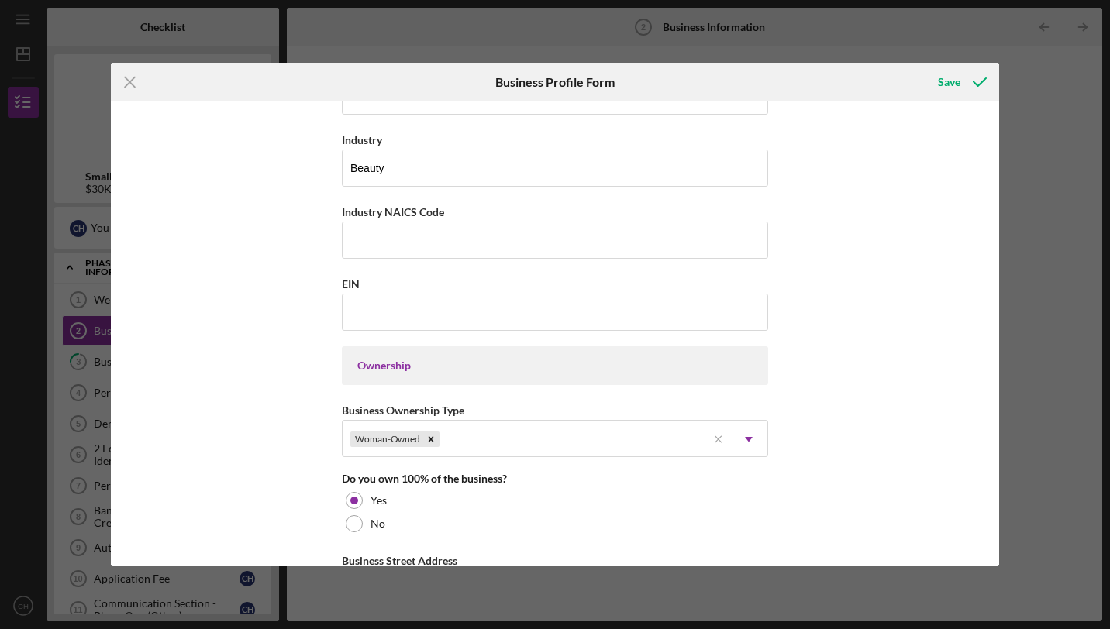
scroll to position [470, 0]
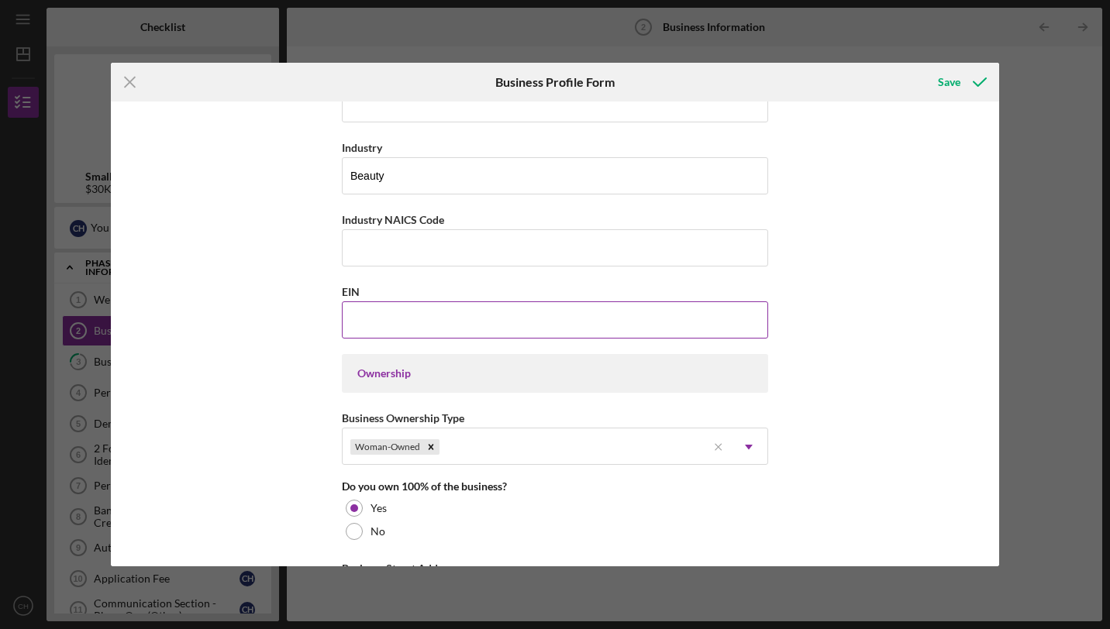
click at [475, 315] on input "EIN" at bounding box center [555, 319] width 426 height 37
paste input "[US_EMPLOYER_IDENTIFICATION_NUMBER]"
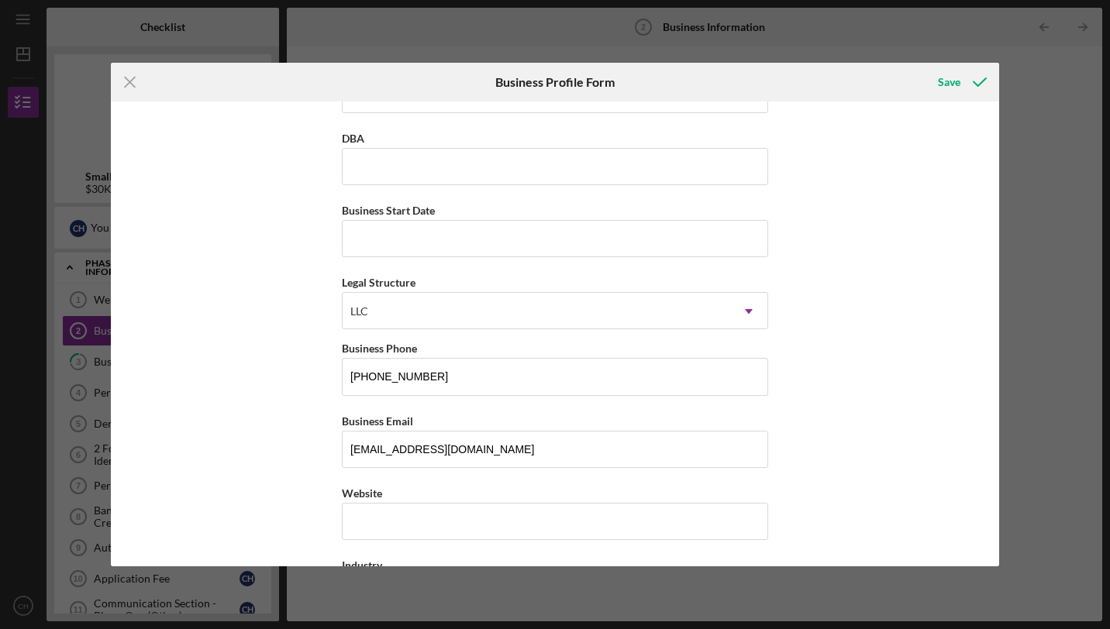
scroll to position [56, 0]
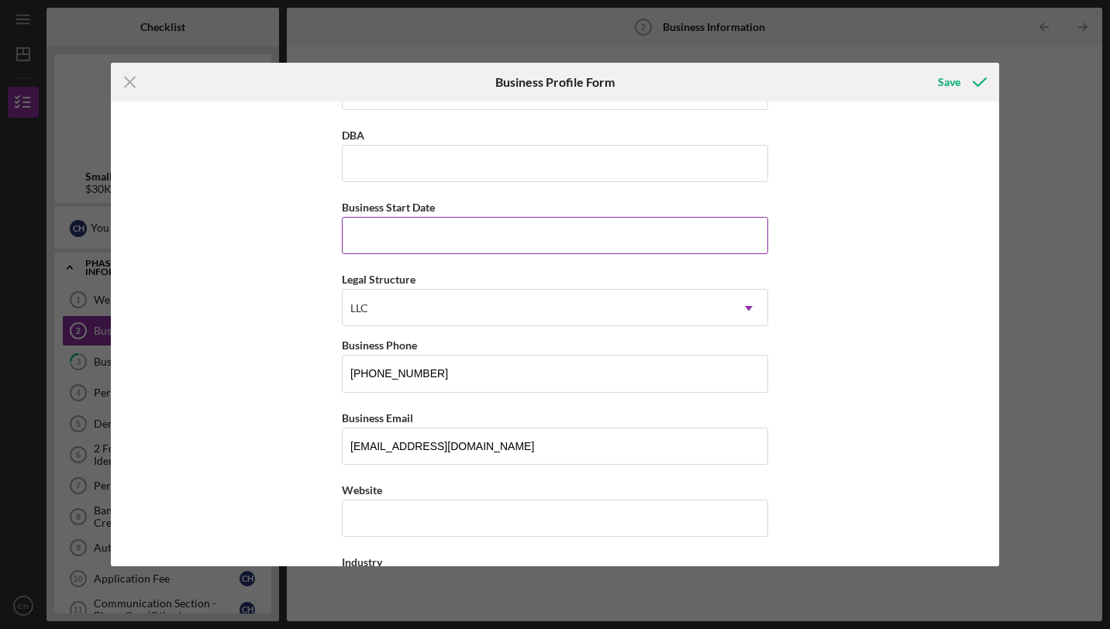
type input "[US_EMPLOYER_IDENTIFICATION_NUMBER]"
click at [527, 250] on input "Business Start Date" at bounding box center [555, 235] width 426 height 37
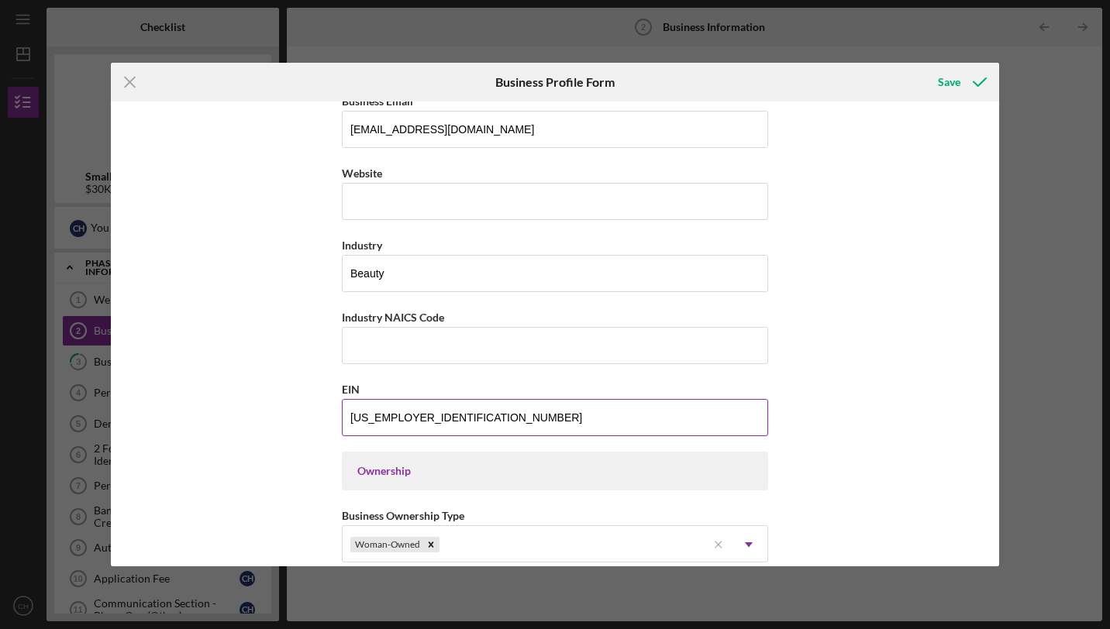
scroll to position [369, 0]
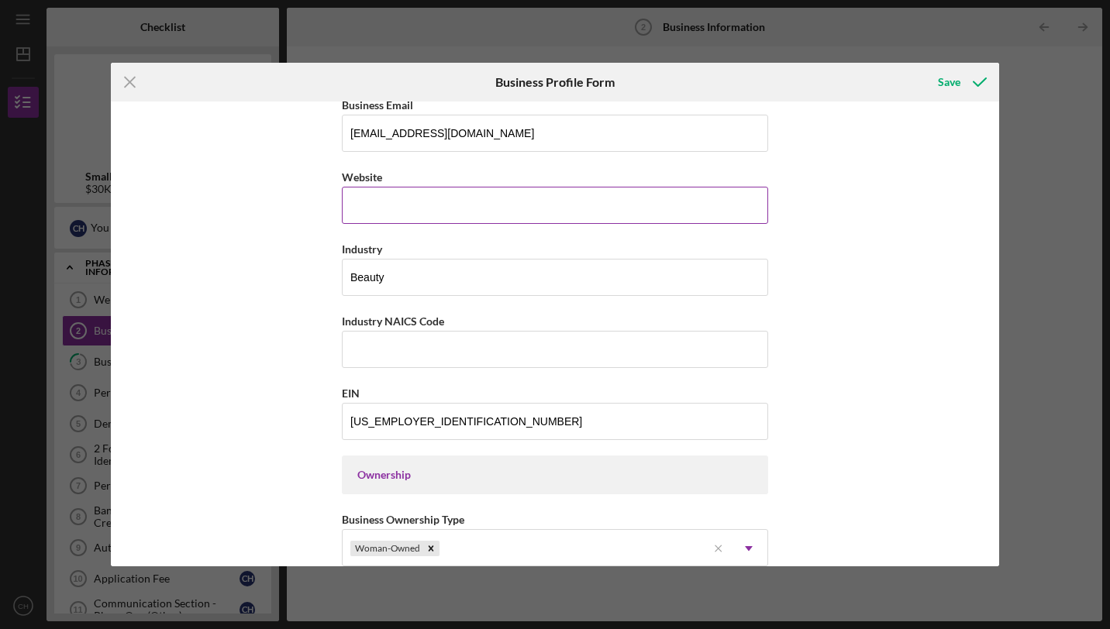
type input "[DATE]"
click at [518, 201] on input "Website" at bounding box center [555, 205] width 426 height 37
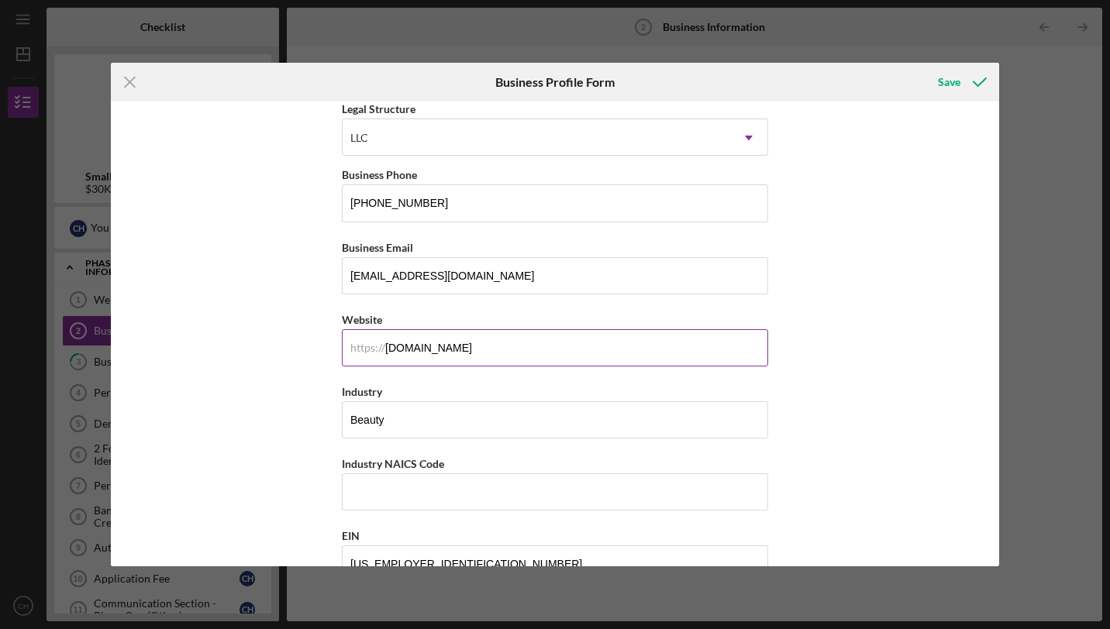
scroll to position [0, 0]
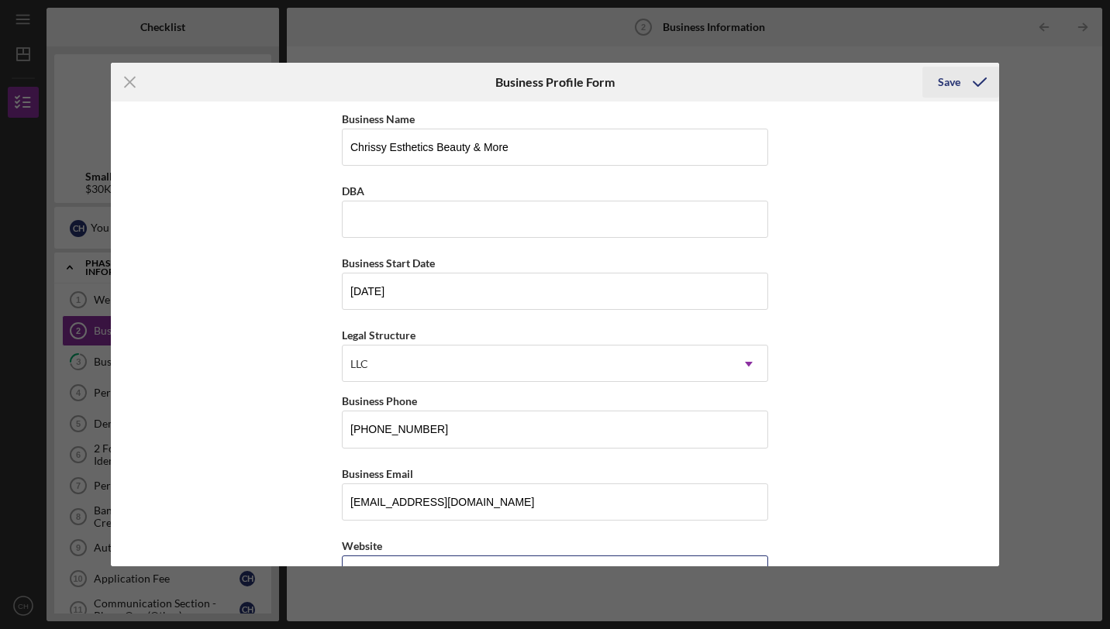
type input "[DOMAIN_NAME]"
click at [960, 84] on icon "submit" at bounding box center [979, 82] width 39 height 39
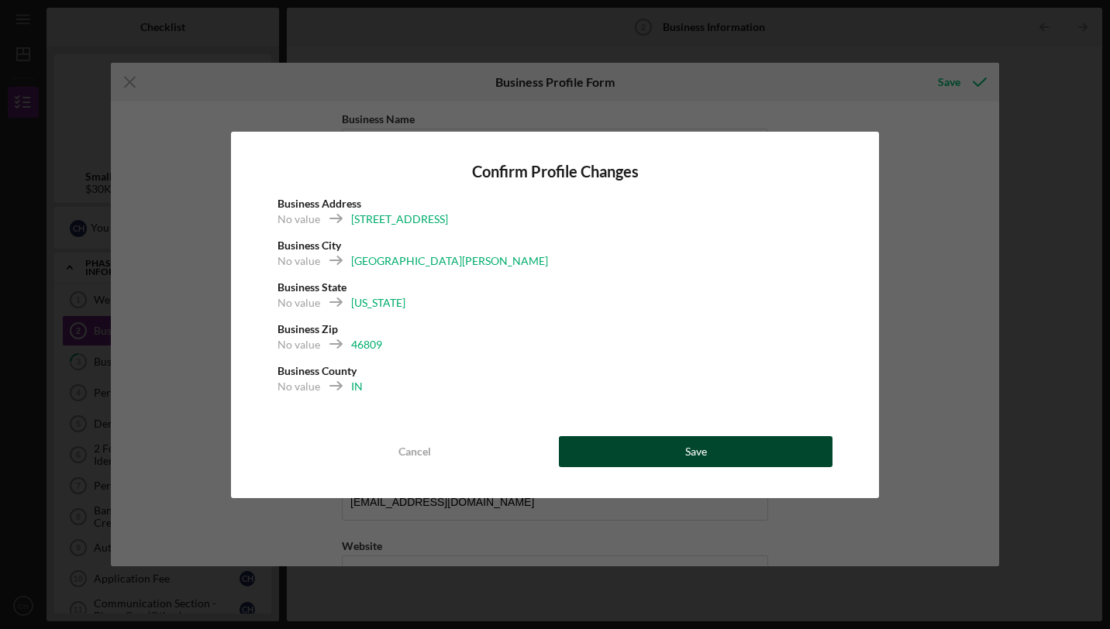
click at [656, 446] on button "Save" at bounding box center [696, 451] width 274 height 31
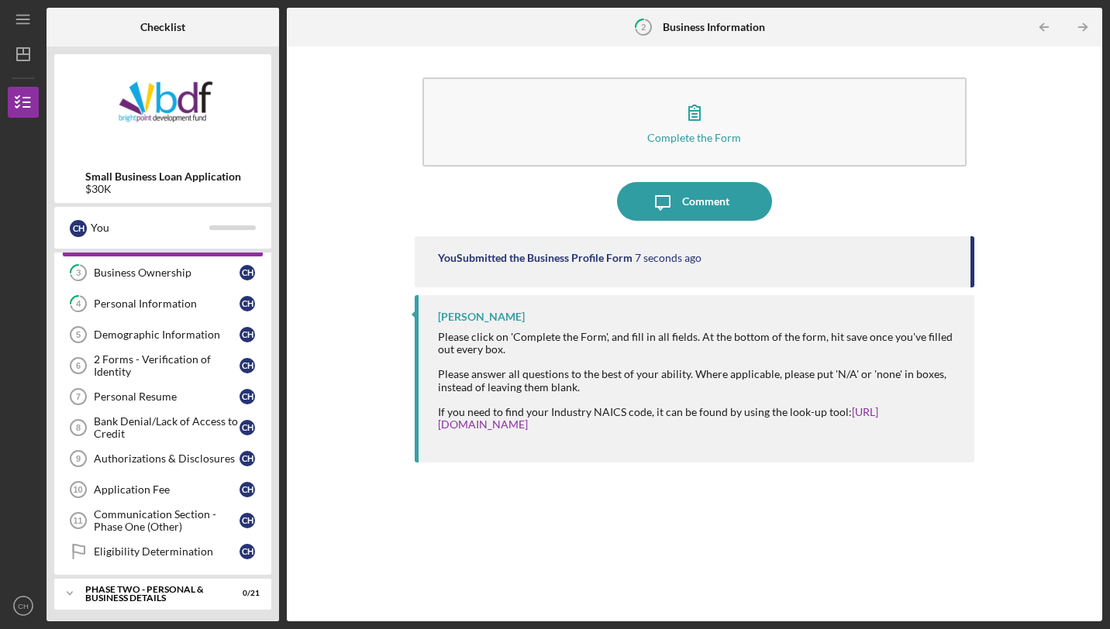
scroll to position [98, 0]
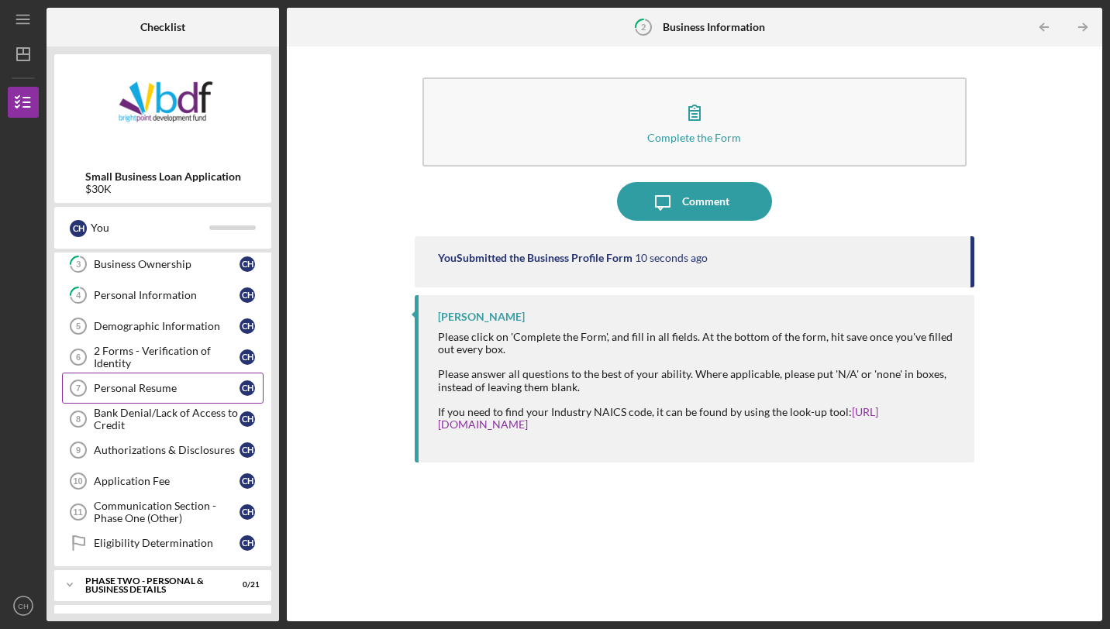
drag, startPoint x: 287, startPoint y: 352, endPoint x: 158, endPoint y: 386, distance: 133.8
click at [158, 386] on div "Personal Resume" at bounding box center [167, 388] width 146 height 12
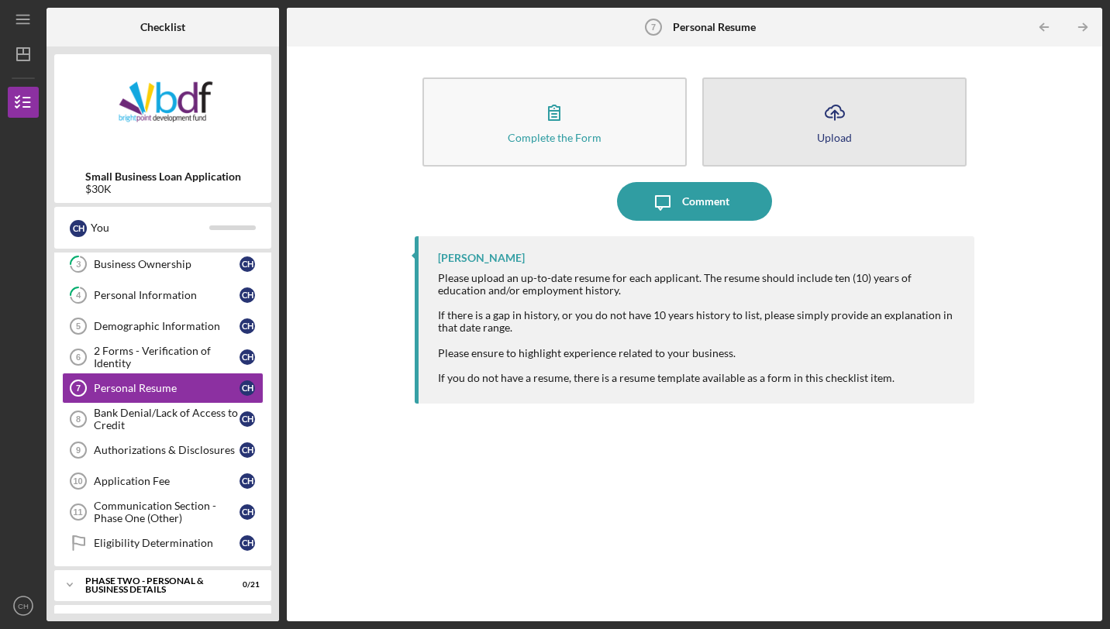
click at [807, 118] on button "Icon/Upload Upload" at bounding box center [834, 121] width 264 height 89
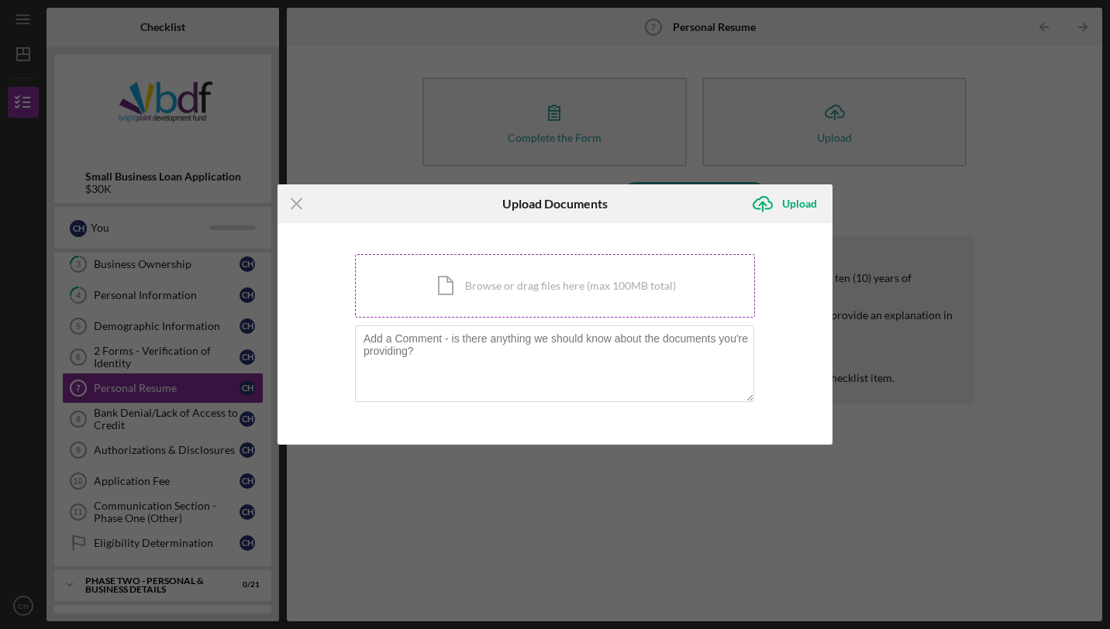
click at [659, 279] on div "Icon/Document Browse or drag files here (max 100MB total) Tap to choose files o…" at bounding box center [555, 286] width 400 height 64
click at [540, 288] on div "Icon/Document Browse or drag files here (max 100MB total) Tap to choose files o…" at bounding box center [555, 286] width 400 height 64
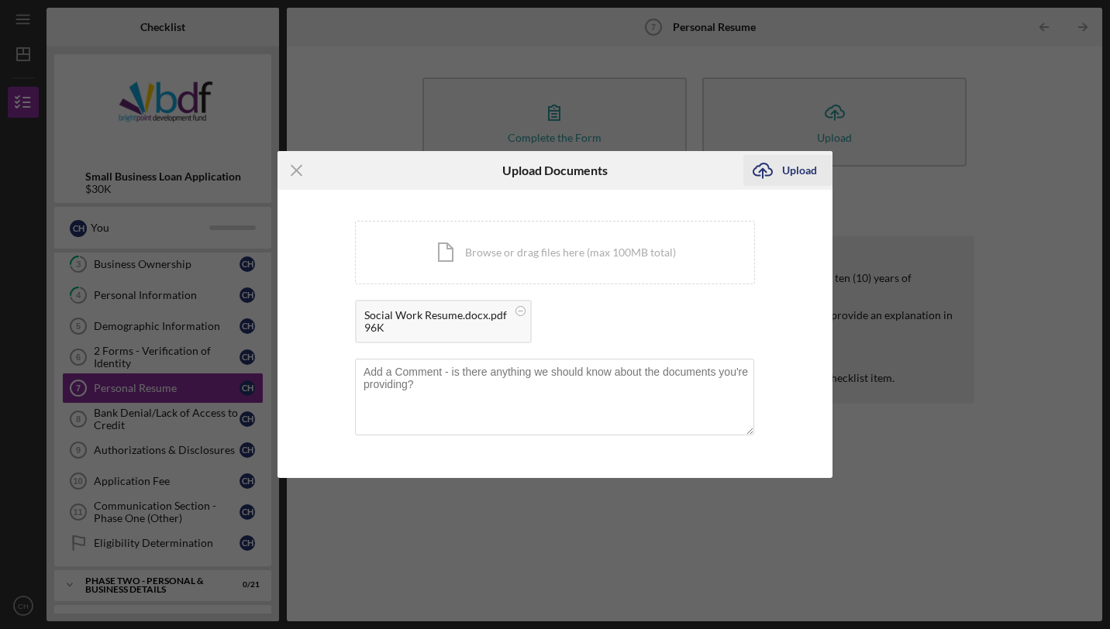
click at [797, 168] on div "Upload" at bounding box center [799, 170] width 35 height 31
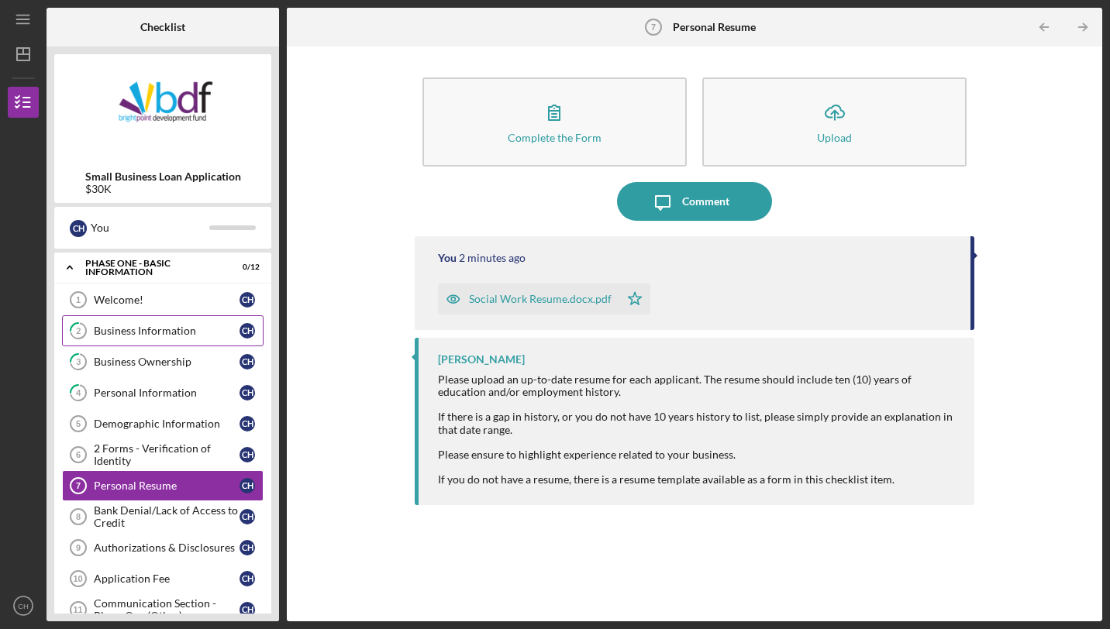
click at [157, 344] on link "2 Business Information C H" at bounding box center [162, 330] width 201 height 31
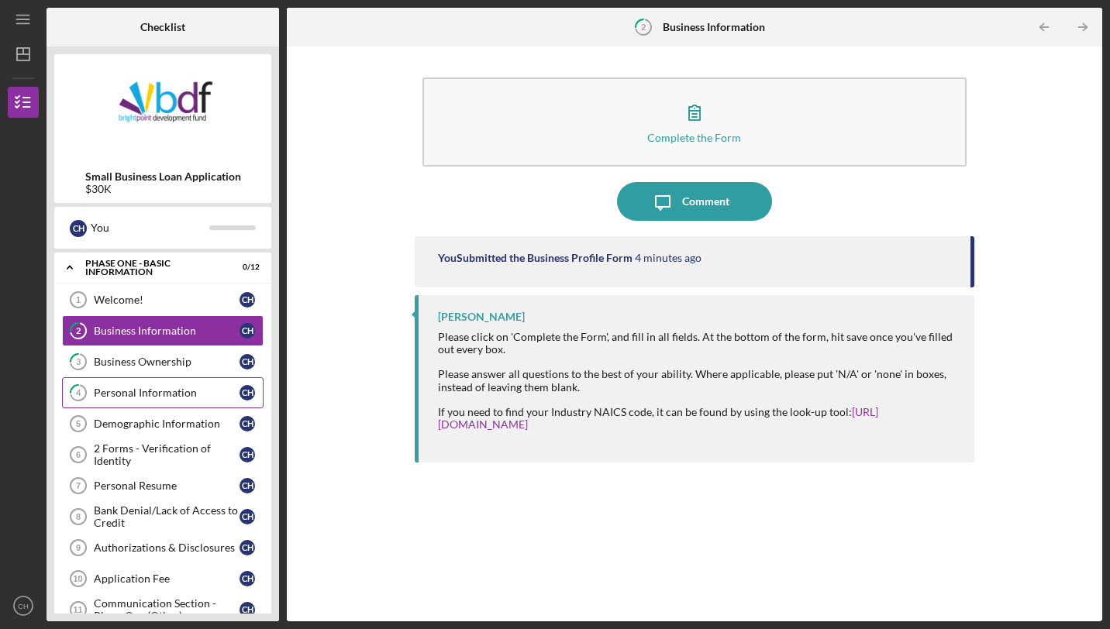
click at [179, 394] on div "Personal Information" at bounding box center [167, 393] width 146 height 12
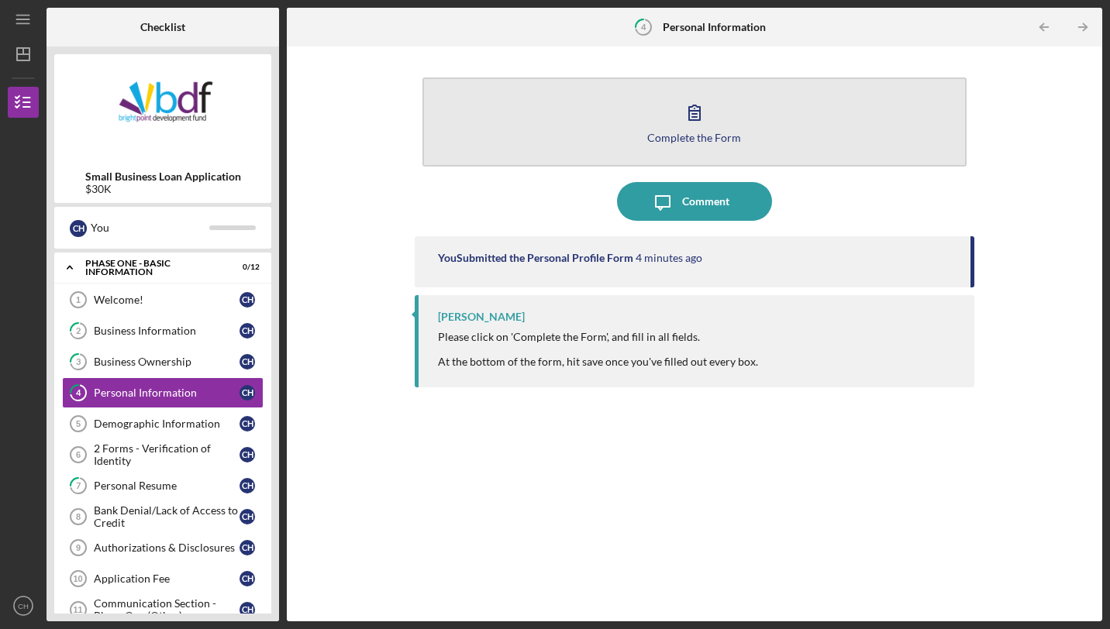
click at [648, 139] on button "Complete the Form Form" at bounding box center [694, 121] width 544 height 89
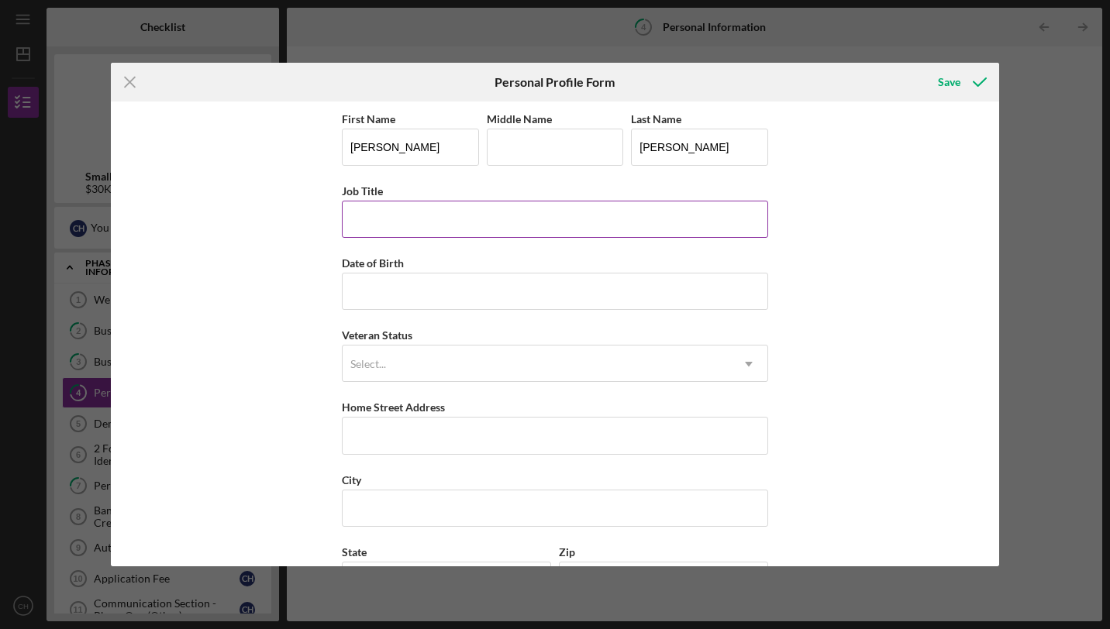
click at [493, 225] on input "Job Title" at bounding box center [555, 219] width 426 height 37
type input "Licensed Esthetician"
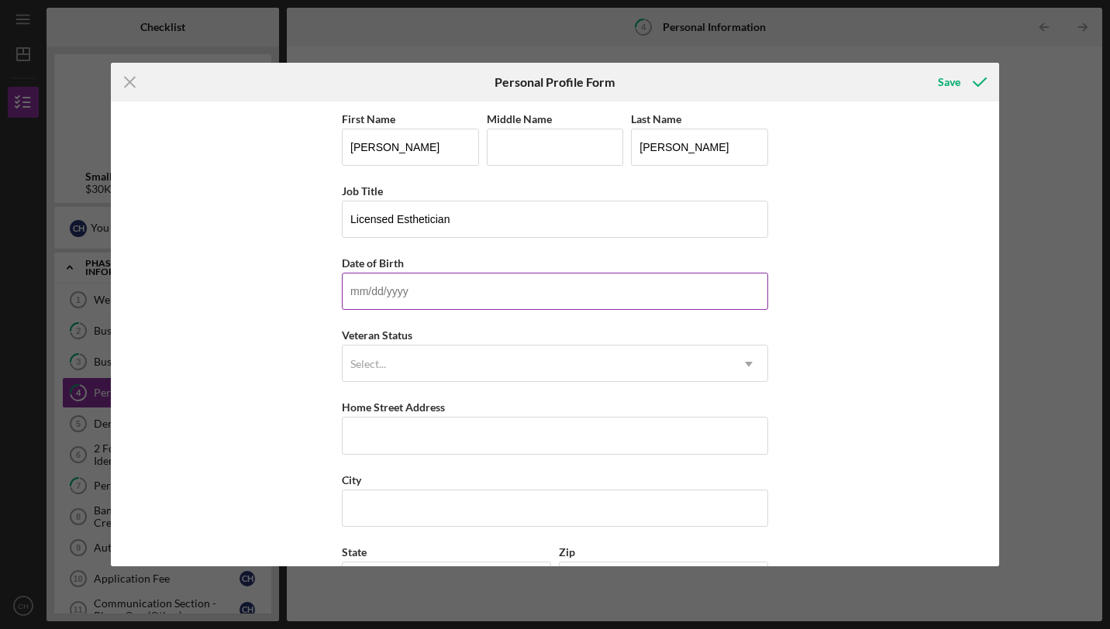
click at [458, 303] on input "Date of Birth" at bounding box center [555, 291] width 426 height 37
type input "[DATE]"
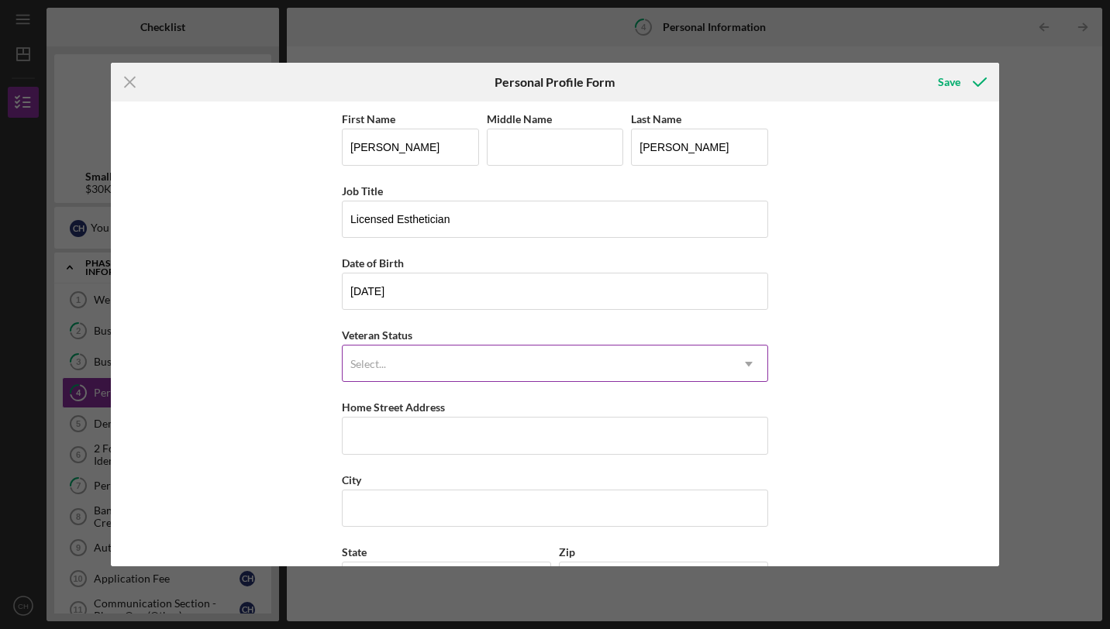
click at [490, 377] on div "Select..." at bounding box center [535, 364] width 387 height 36
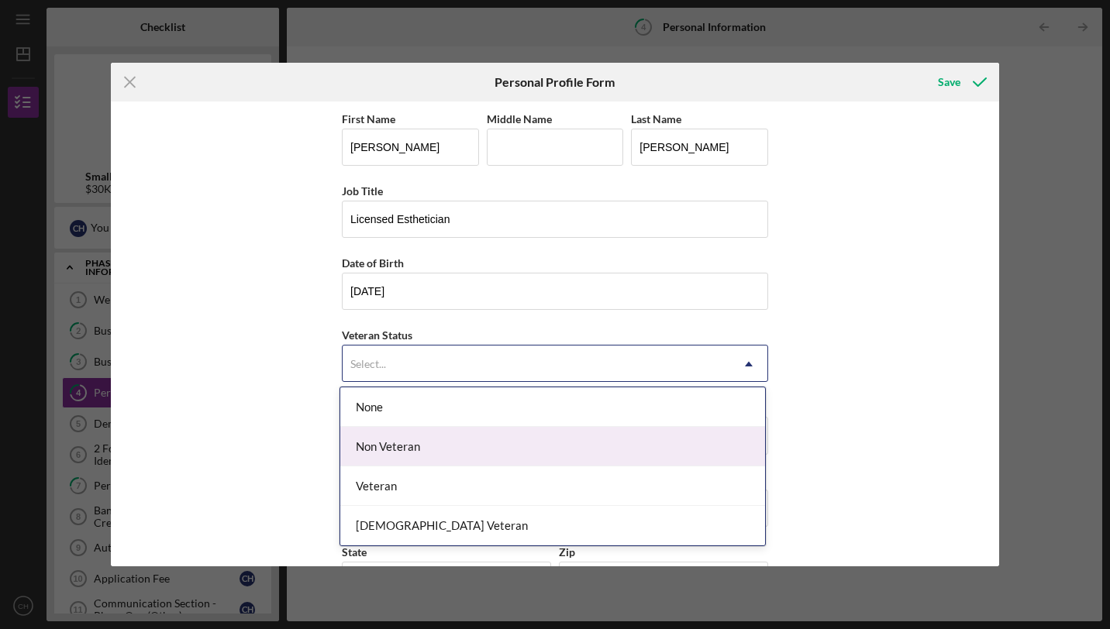
click at [490, 452] on div "Non Veteran" at bounding box center [552, 447] width 425 height 40
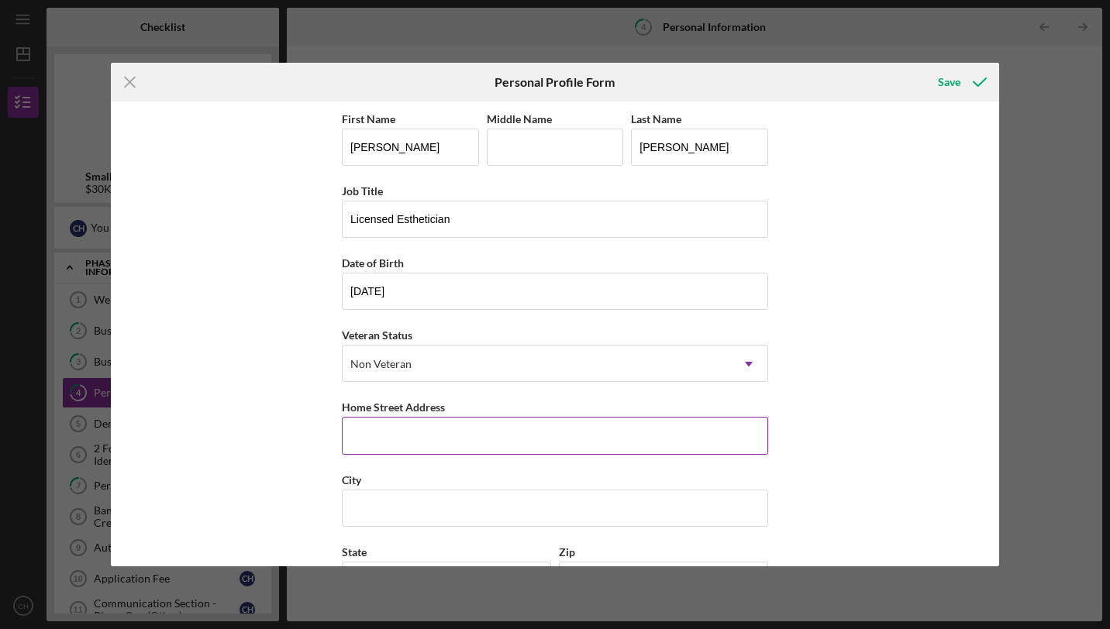
click at [504, 429] on input "Home Street Address" at bounding box center [555, 435] width 426 height 37
type input "[STREET_ADDRESS]"
type input "[GEOGRAPHIC_DATA][PERSON_NAME]"
type input "46809"
type input "IN"
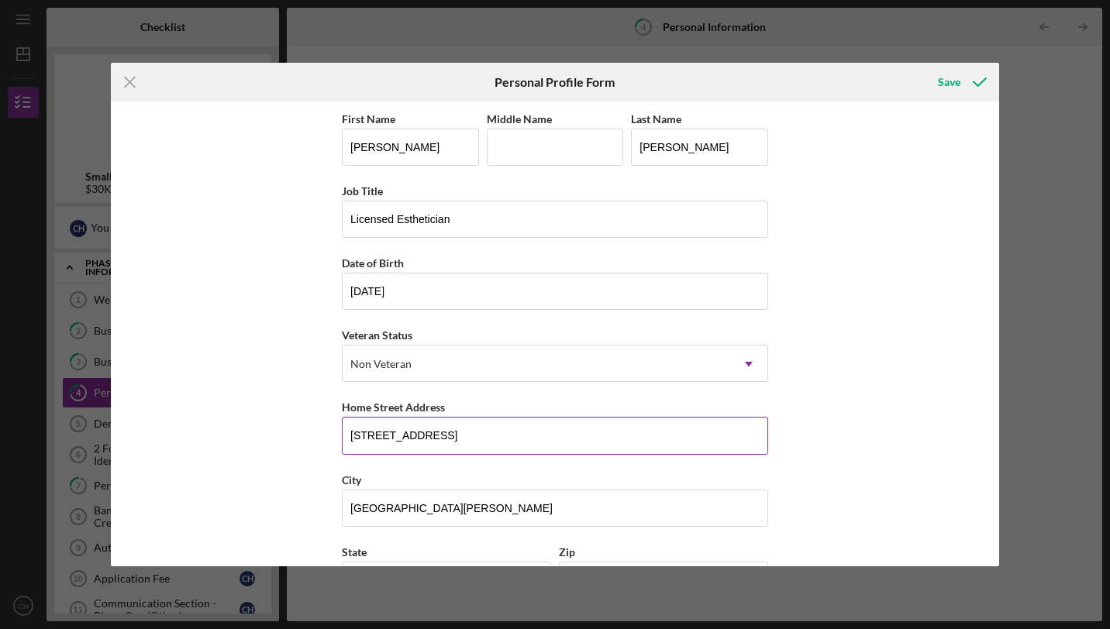
scroll to position [124, 0]
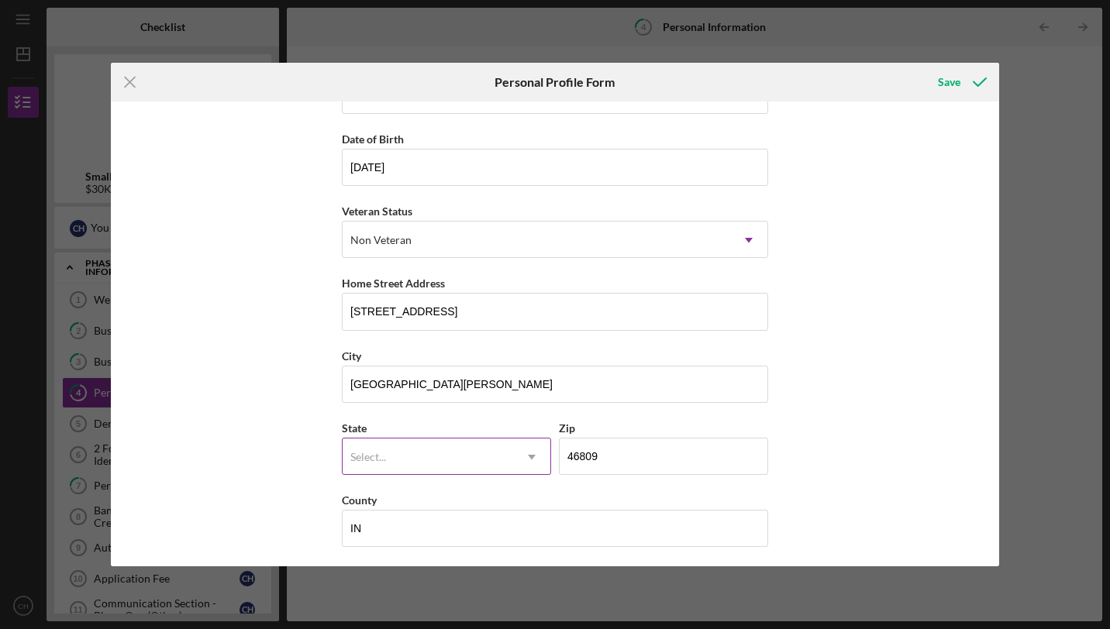
click at [507, 459] on div "Select..." at bounding box center [427, 457] width 170 height 36
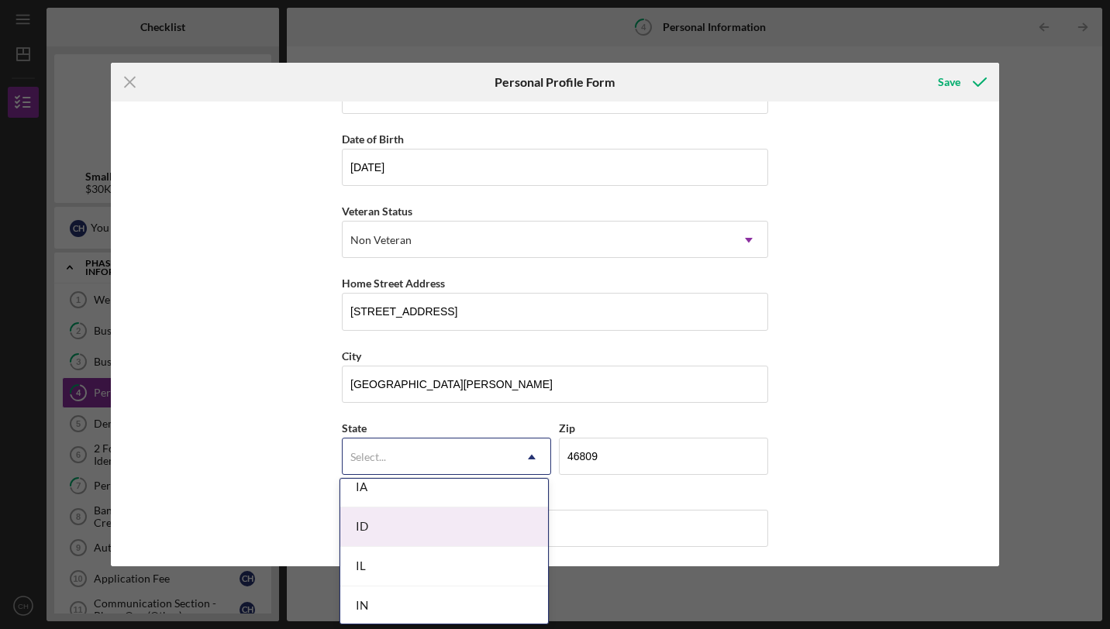
scroll to position [886, 0]
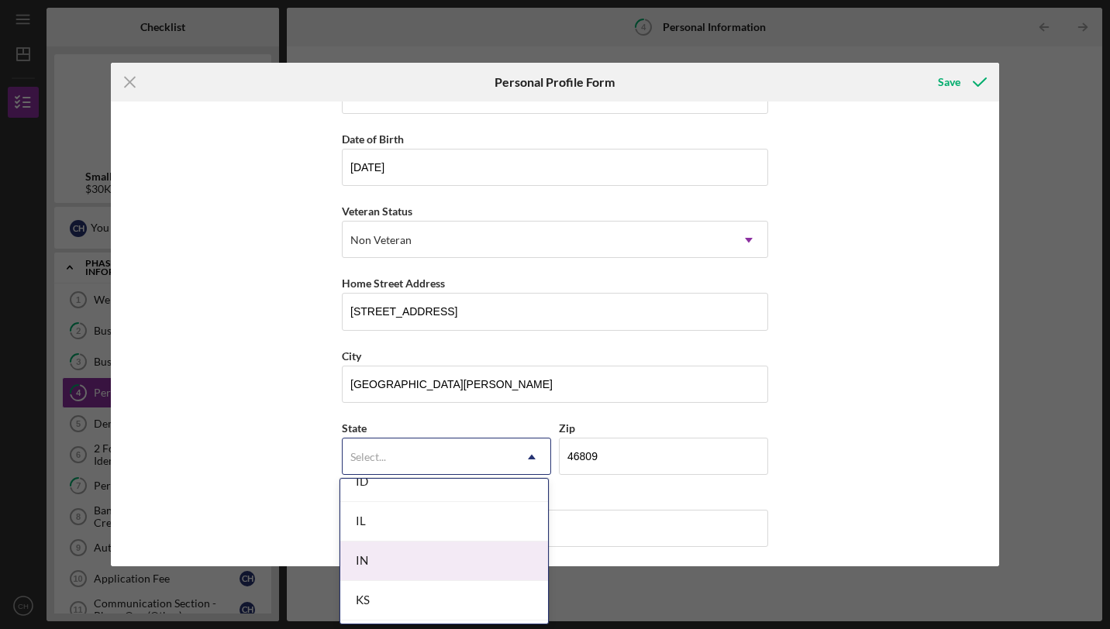
click at [467, 553] on div "IN" at bounding box center [444, 562] width 208 height 40
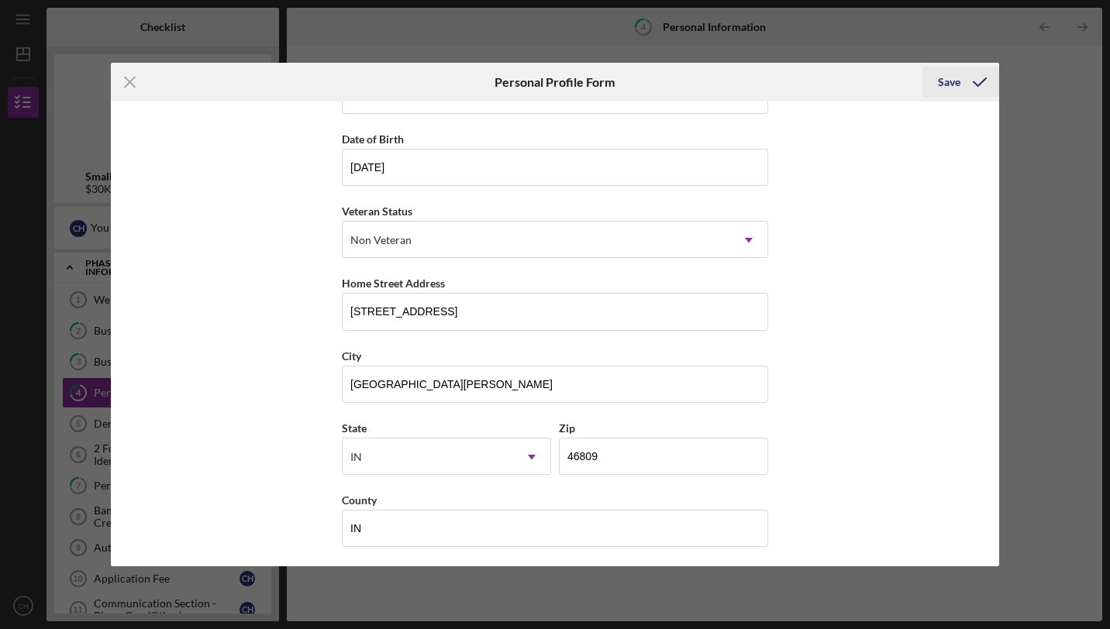
click at [968, 91] on icon "submit" at bounding box center [979, 82] width 39 height 39
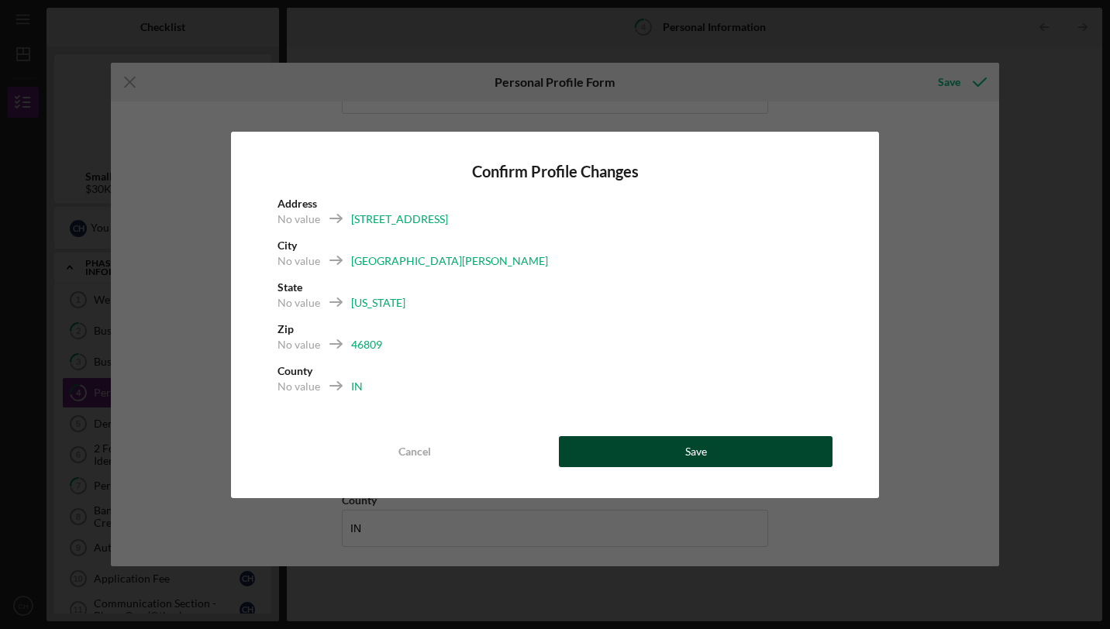
click at [722, 440] on button "Save" at bounding box center [696, 451] width 274 height 31
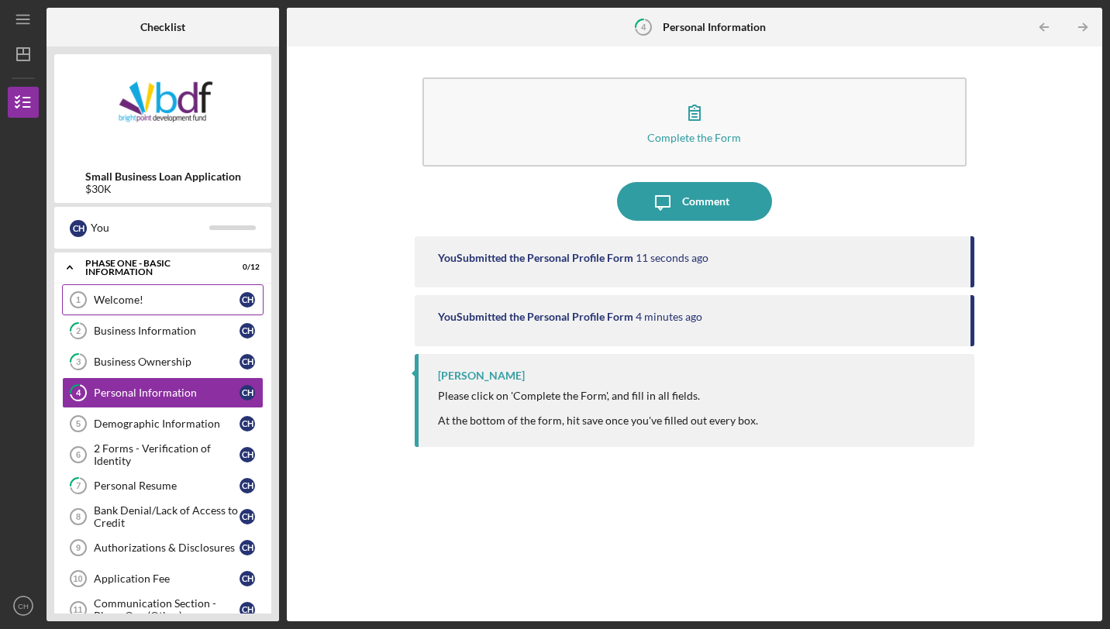
click at [208, 305] on link "Welcome! 1 Welcome! C H" at bounding box center [162, 299] width 201 height 31
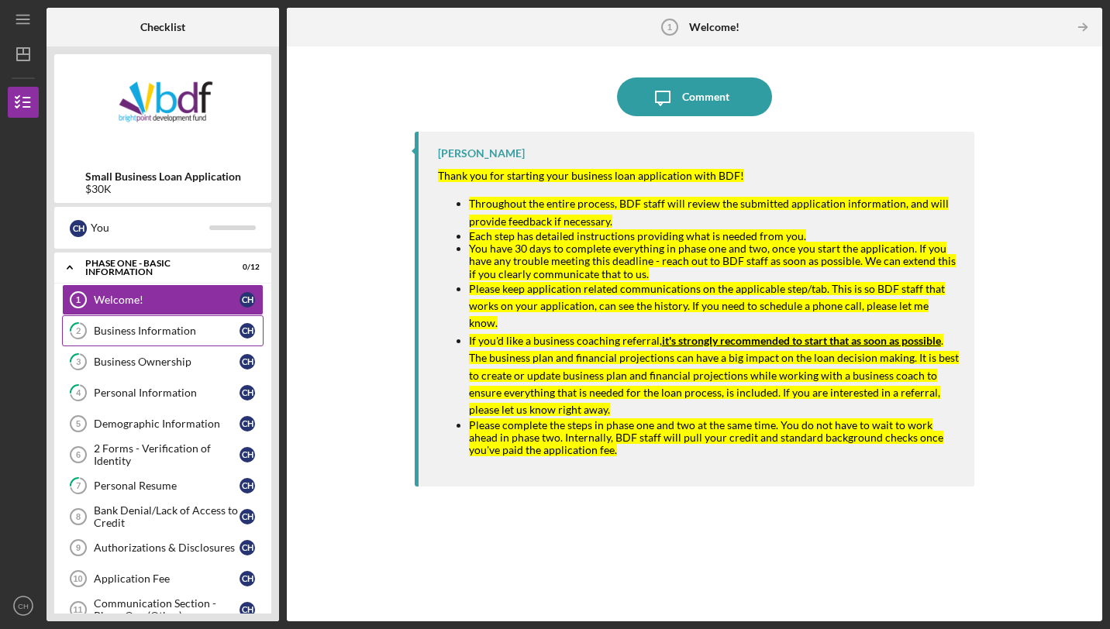
click at [219, 339] on link "2 Business Information C H" at bounding box center [162, 330] width 201 height 31
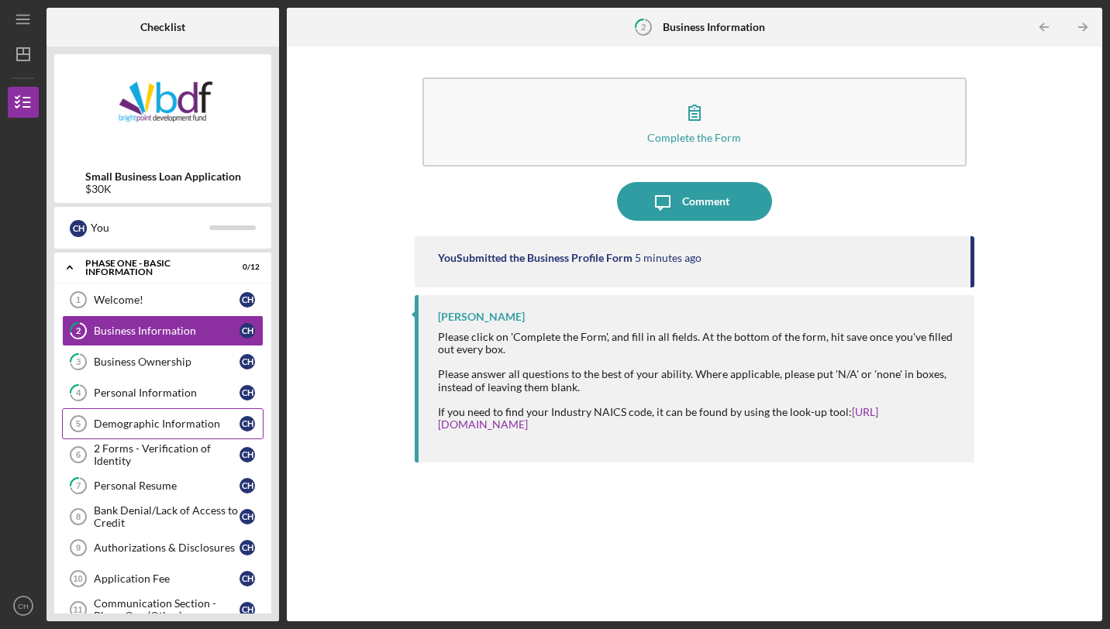
click at [122, 422] on div "Demographic Information" at bounding box center [167, 424] width 146 height 12
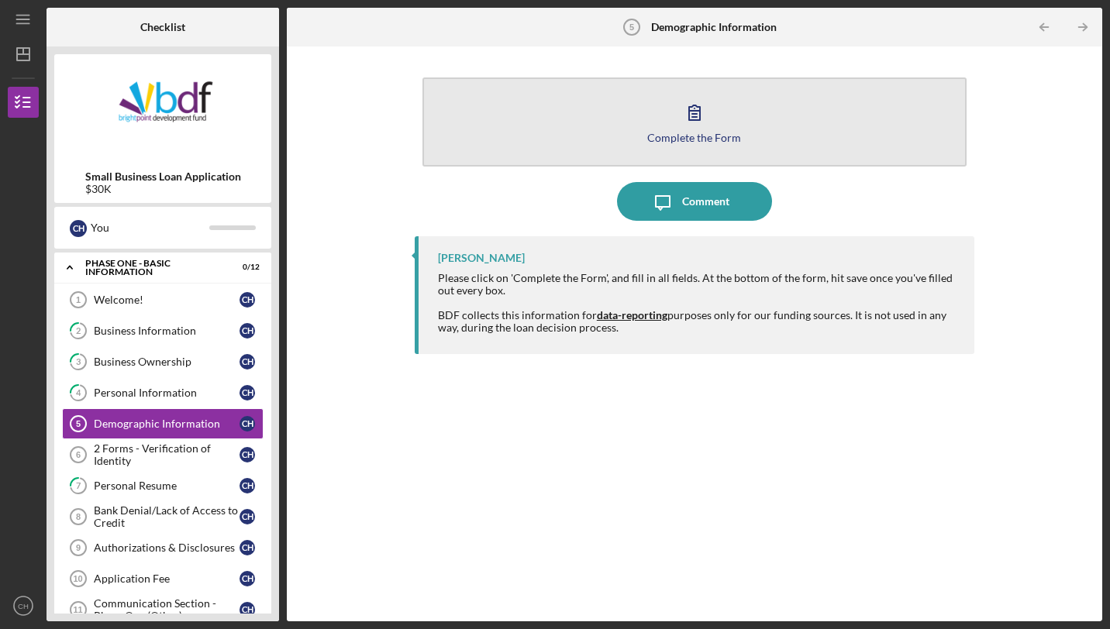
click at [666, 153] on button "Complete the Form Form" at bounding box center [694, 121] width 544 height 89
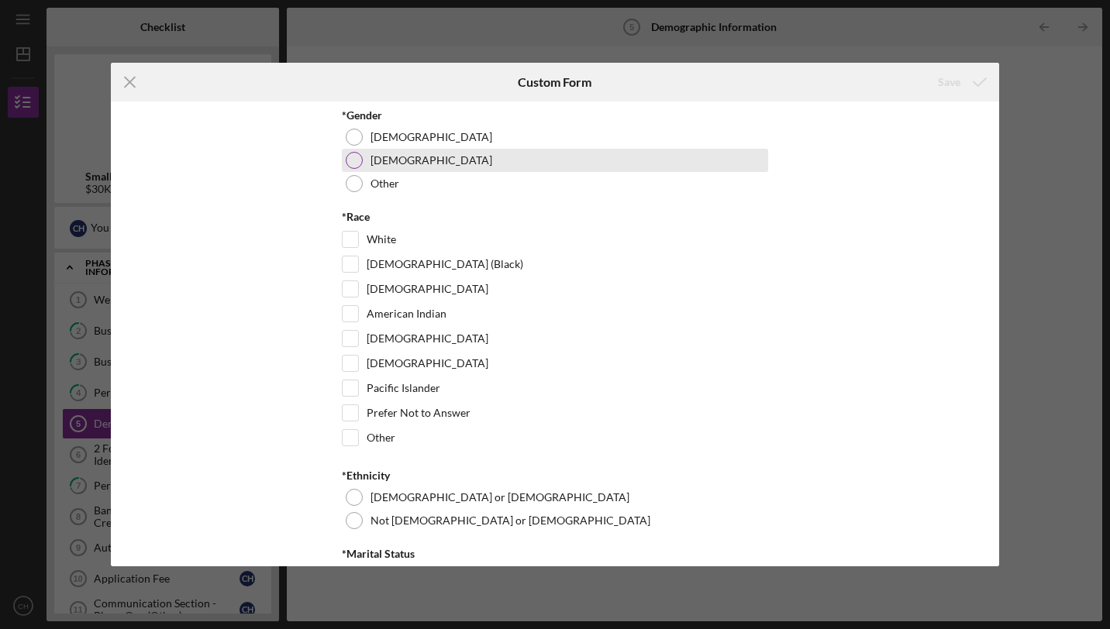
click at [362, 167] on div "[DEMOGRAPHIC_DATA]" at bounding box center [555, 160] width 426 height 23
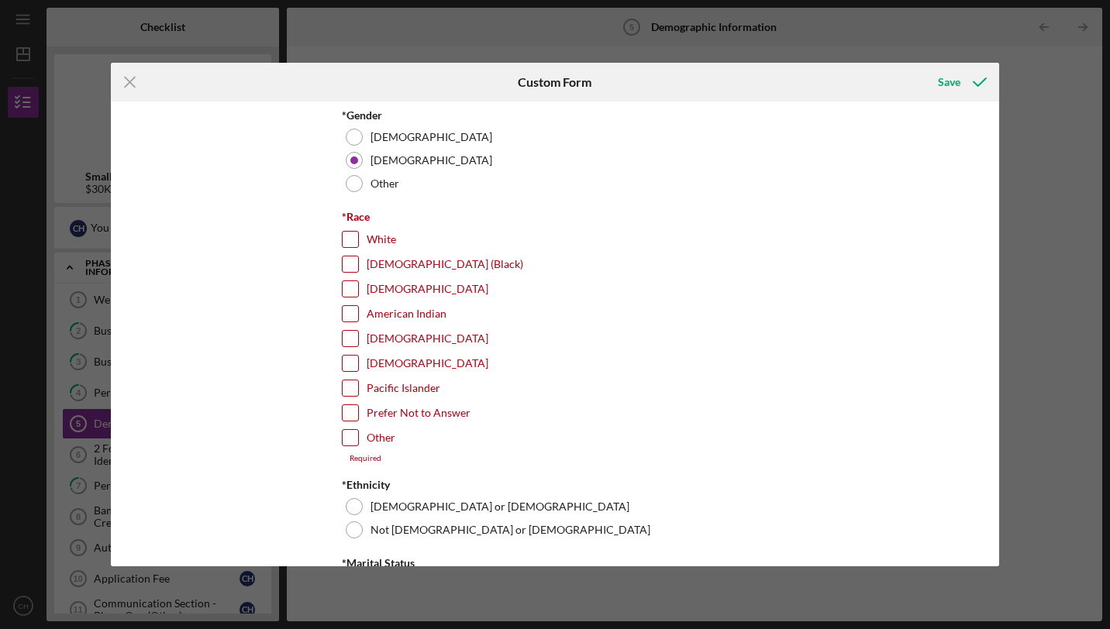
click at [349, 274] on div "[DEMOGRAPHIC_DATA] (Black)" at bounding box center [555, 268] width 426 height 25
click at [348, 265] on input "[DEMOGRAPHIC_DATA] (Black)" at bounding box center [349, 263] width 15 height 15
checkbox input "true"
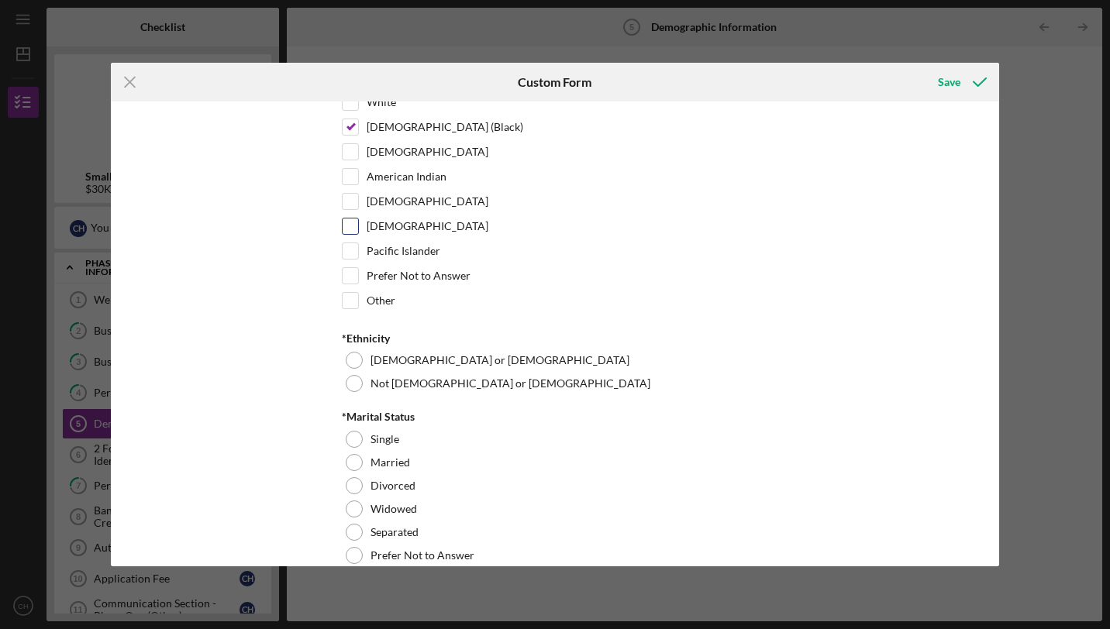
scroll to position [157, 0]
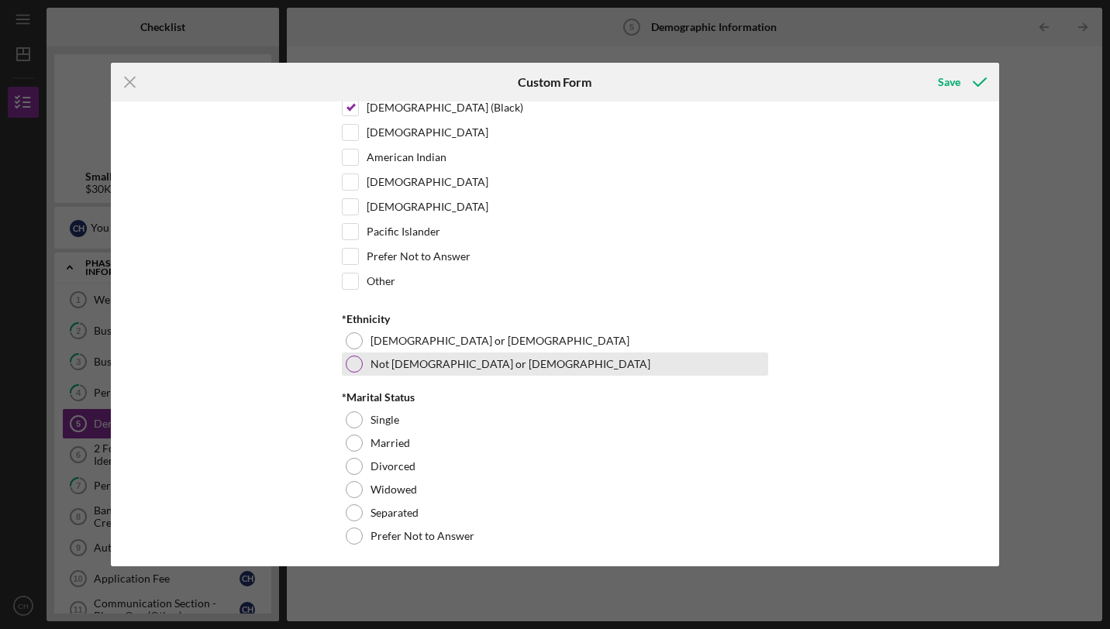
click at [357, 362] on div at bounding box center [354, 364] width 17 height 17
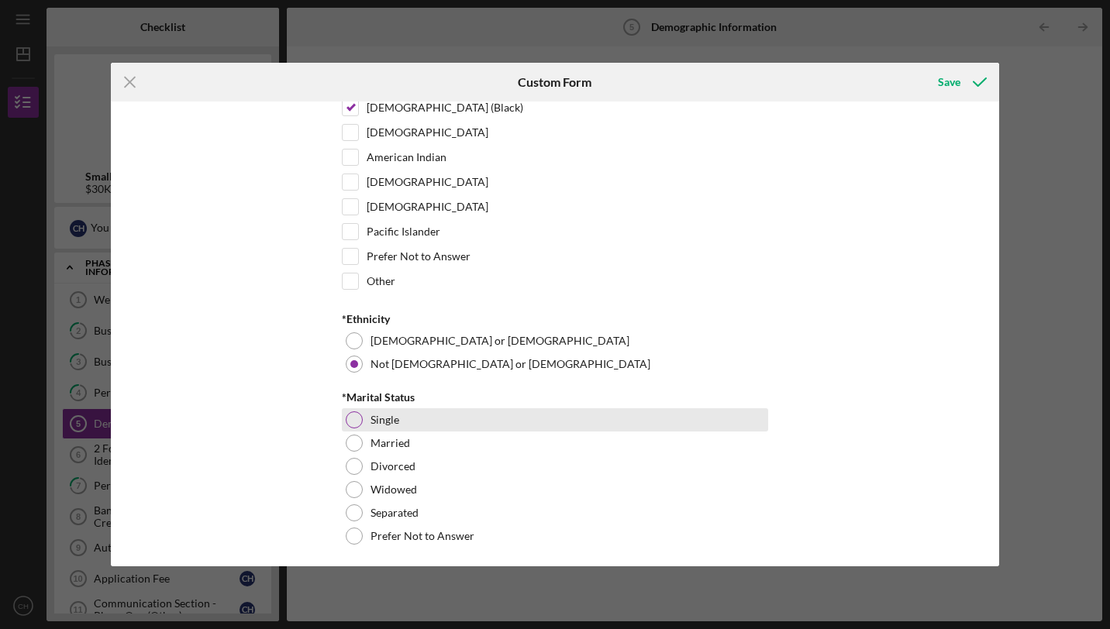
click at [351, 411] on div at bounding box center [354, 419] width 17 height 17
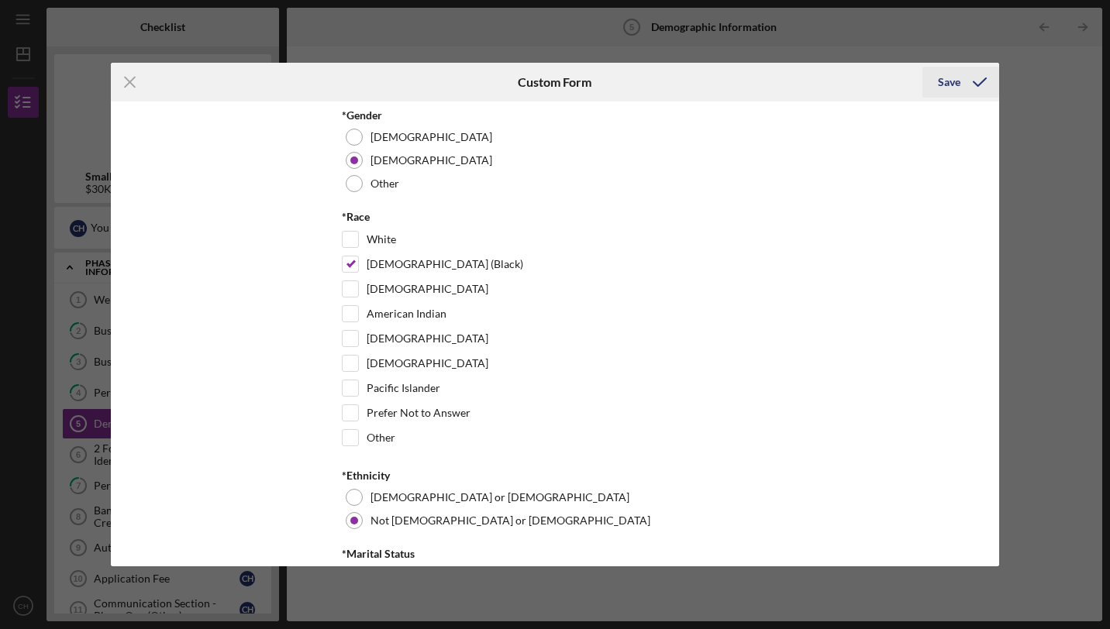
click at [941, 81] on div "Save" at bounding box center [949, 82] width 22 height 31
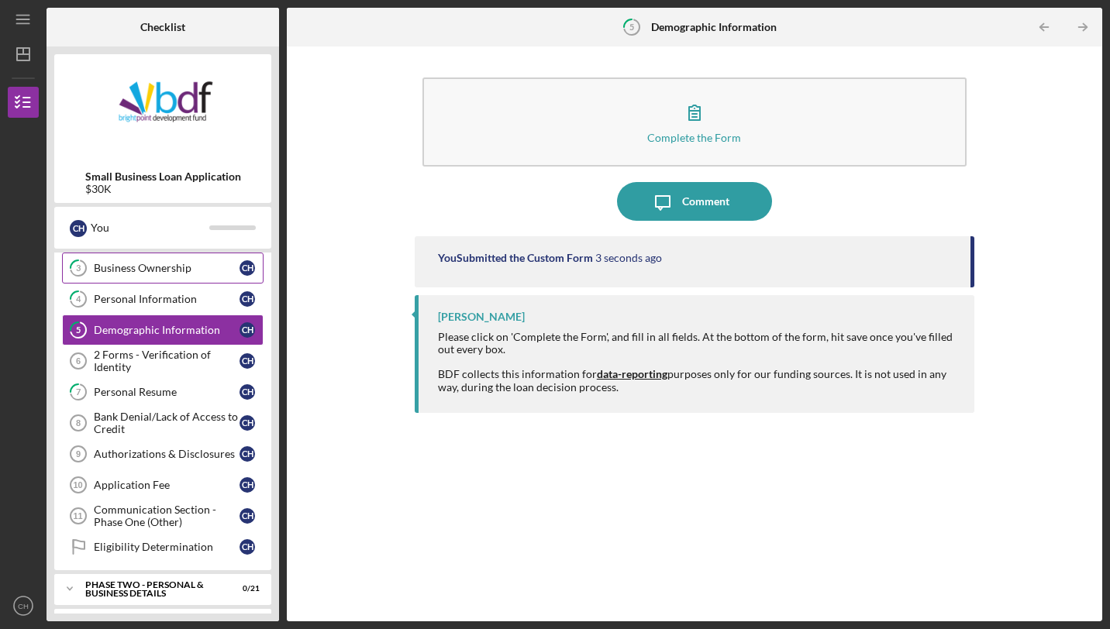
scroll to position [95, 0]
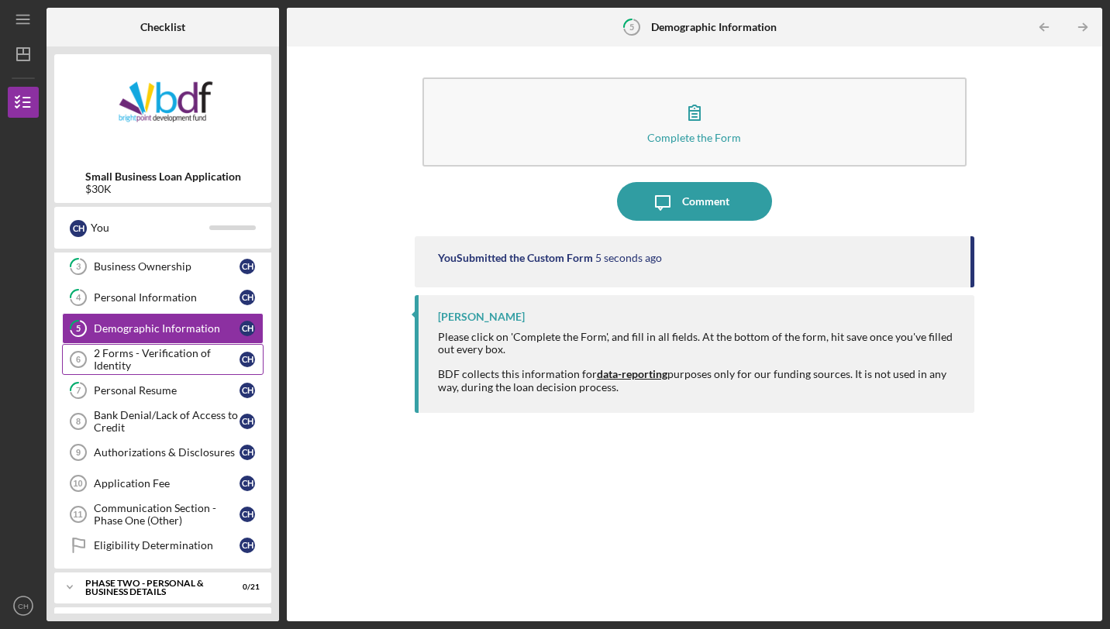
click at [155, 366] on div "2 Forms - Verification of Identity" at bounding box center [167, 359] width 146 height 25
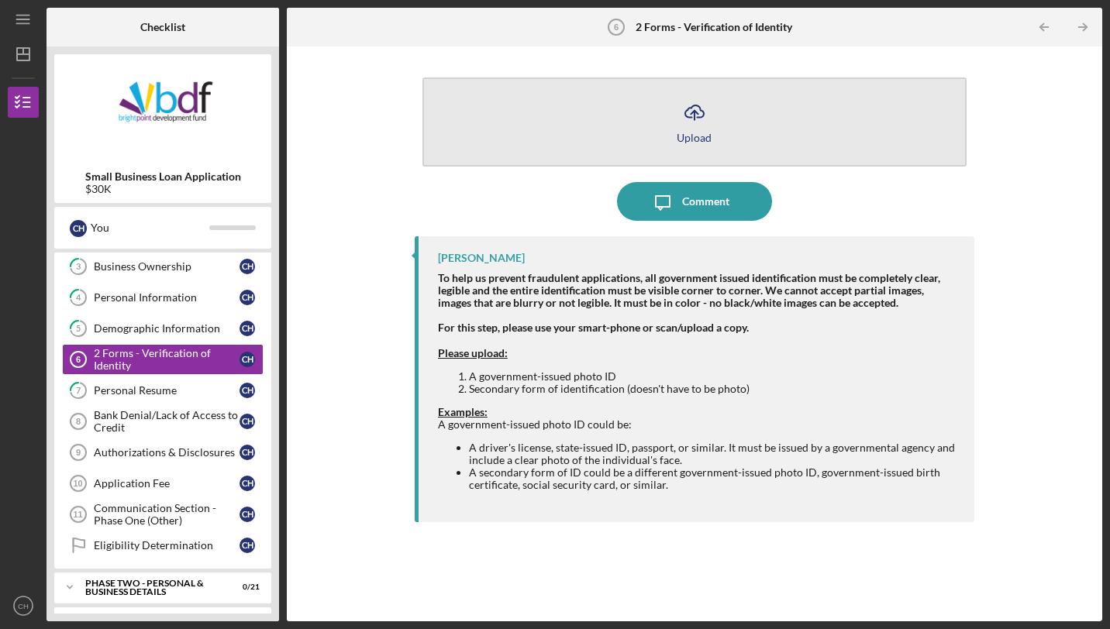
click at [590, 108] on button "Icon/Upload Upload" at bounding box center [694, 121] width 544 height 89
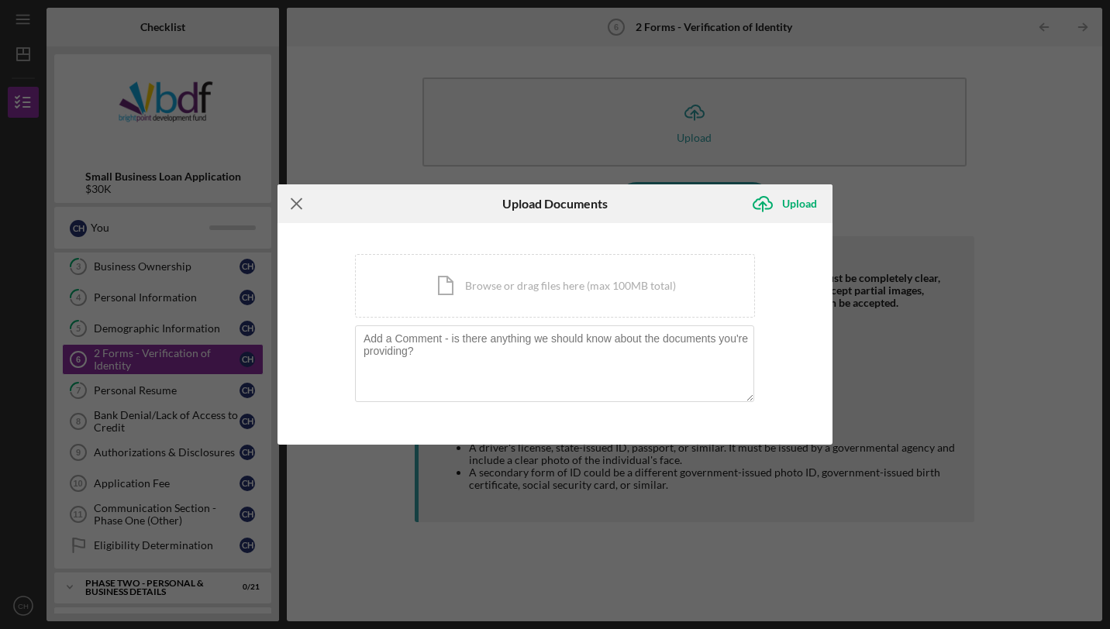
click at [291, 211] on icon "Icon/Menu Close" at bounding box center [296, 203] width 39 height 39
